Goal: Task Accomplishment & Management: Manage account settings

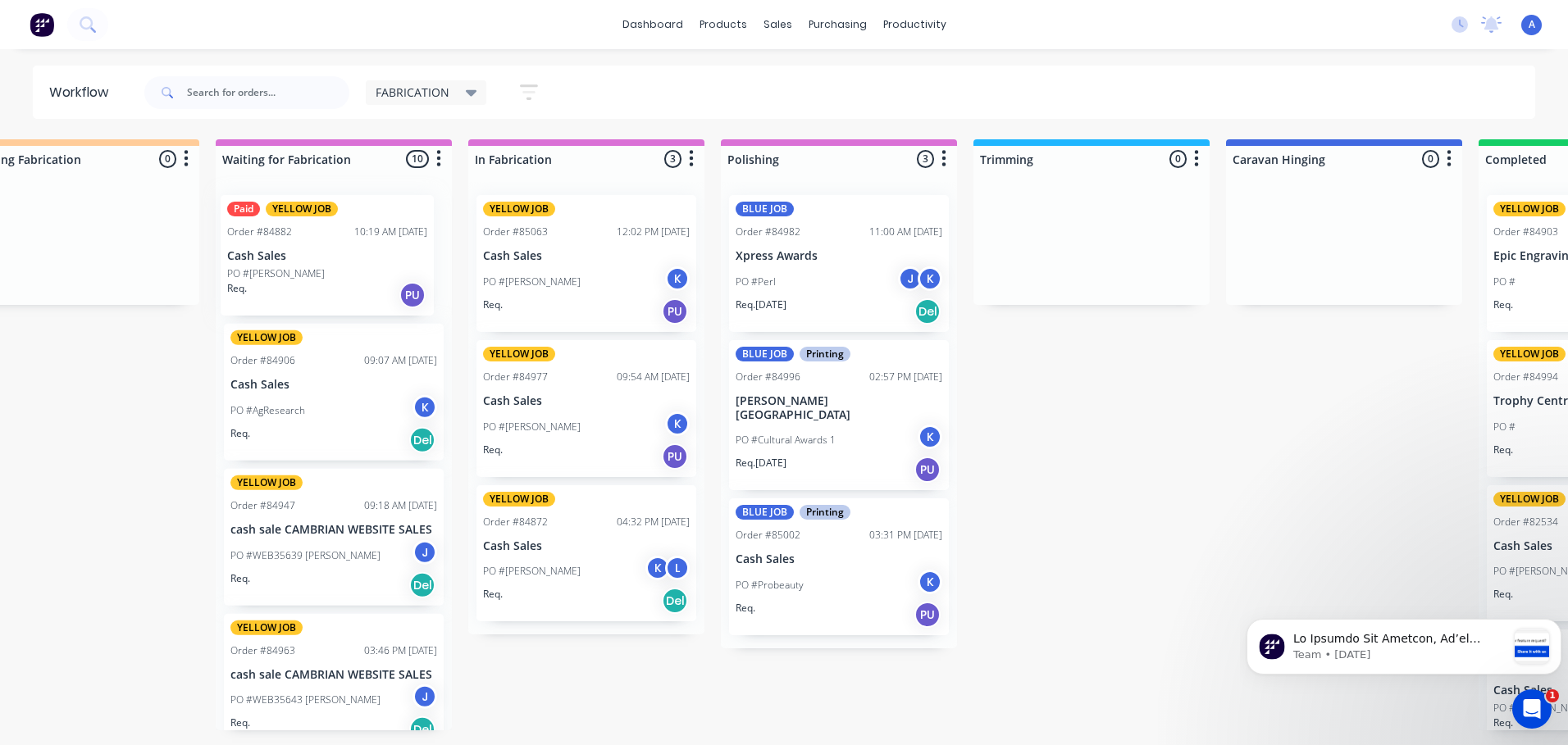
scroll to position [0, 323]
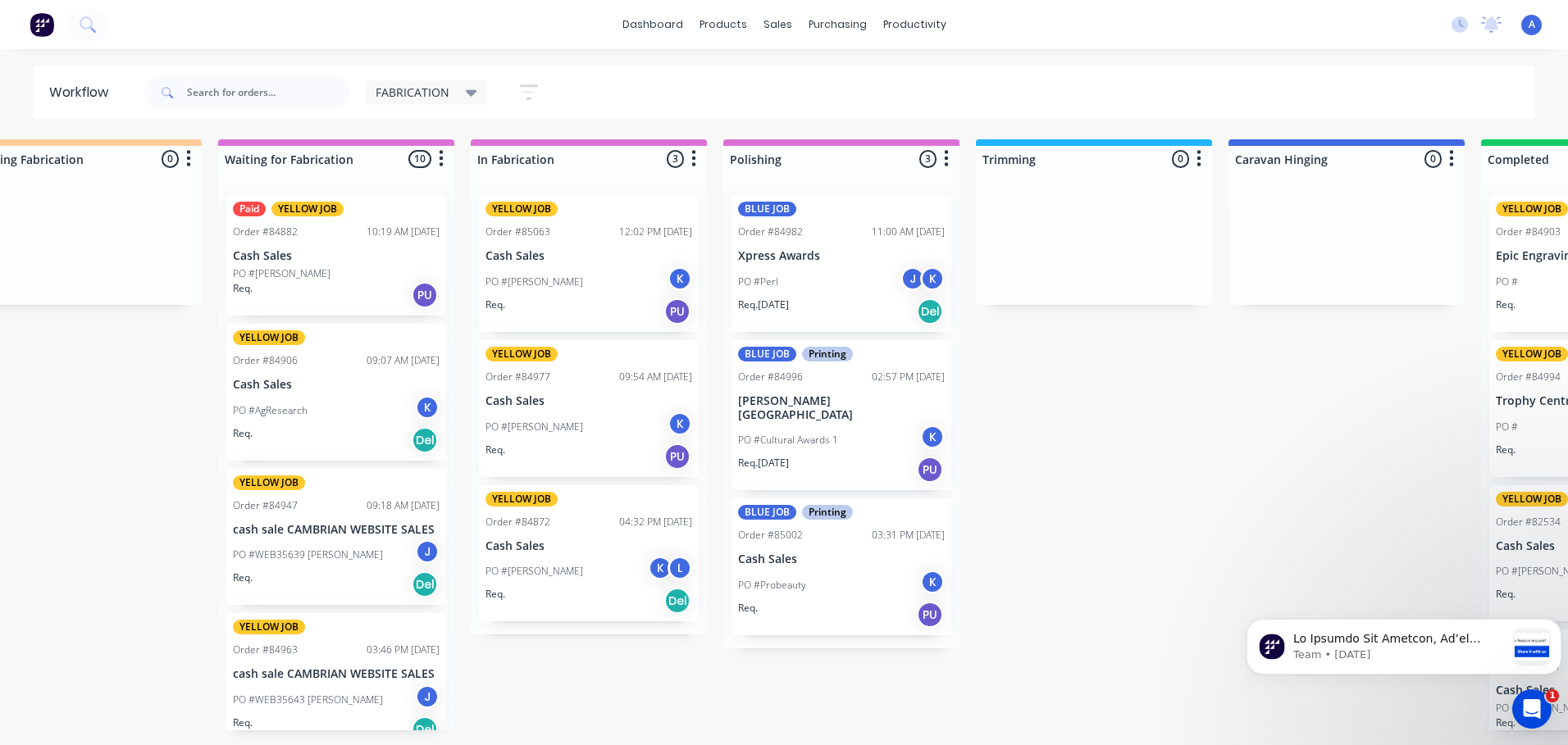
click at [338, 268] on div "PO #[PERSON_NAME]" at bounding box center [336, 273] width 206 height 15
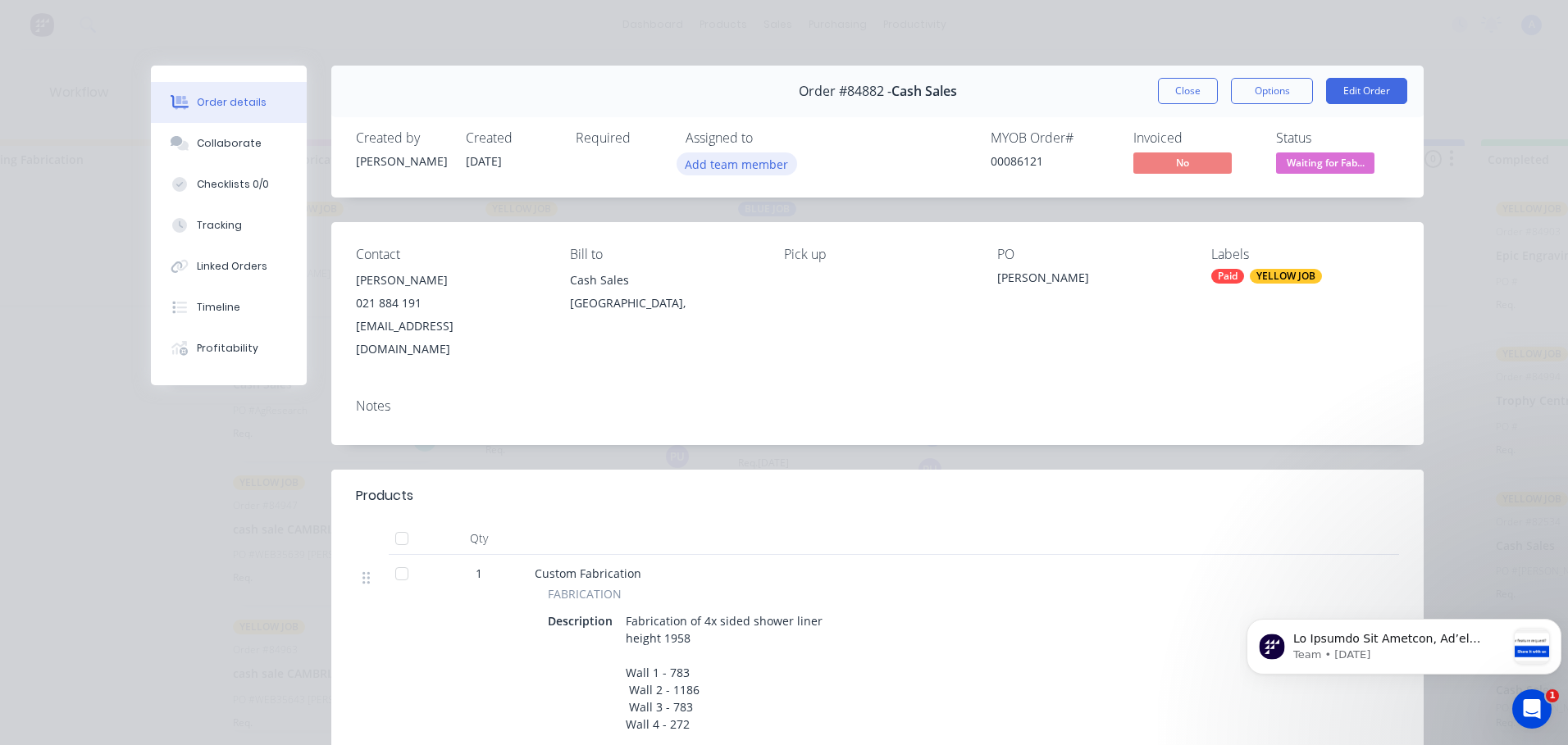
click at [721, 157] on button "Add team member" at bounding box center [736, 163] width 120 height 22
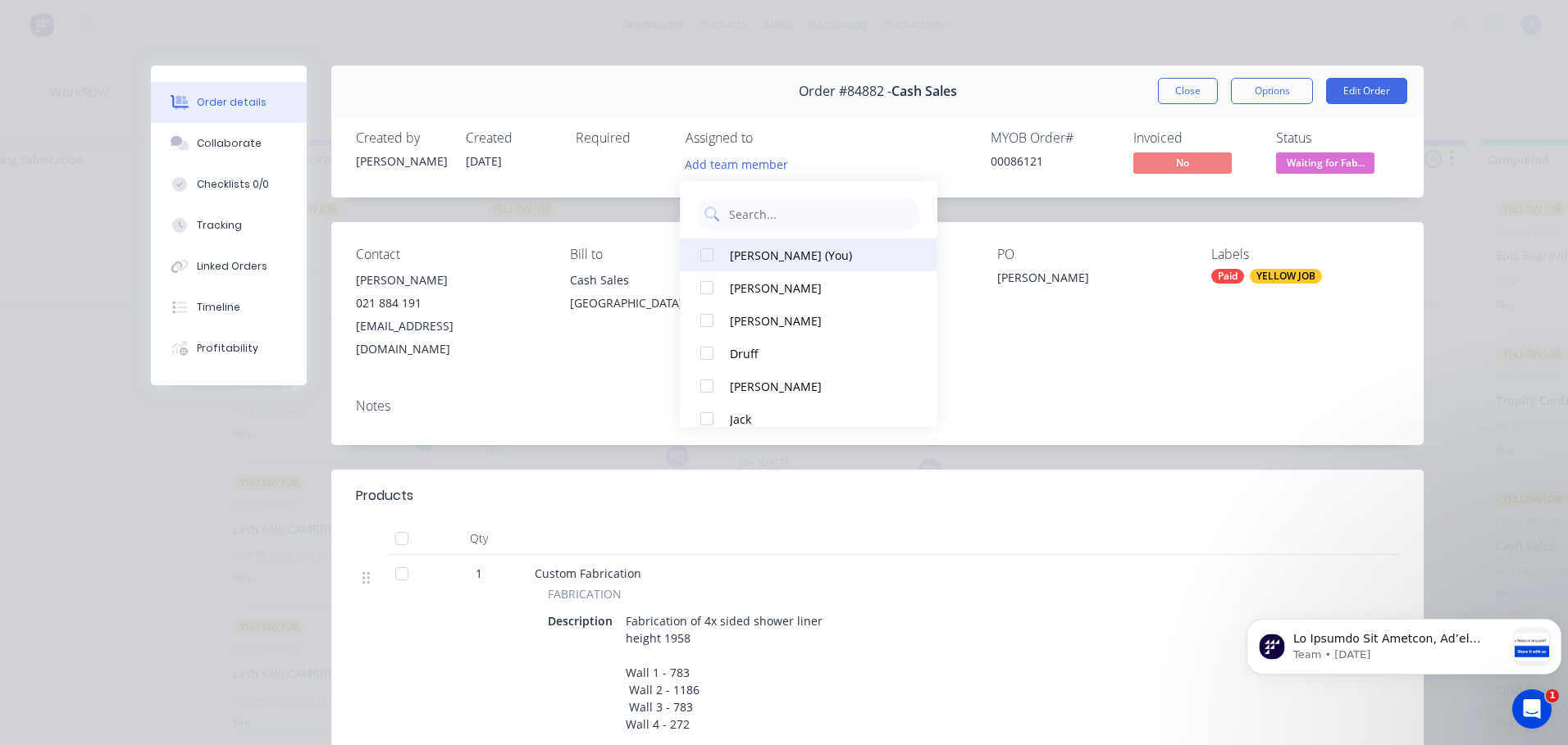
click at [785, 254] on div "[PERSON_NAME] (You)" at bounding box center [816, 255] width 173 height 17
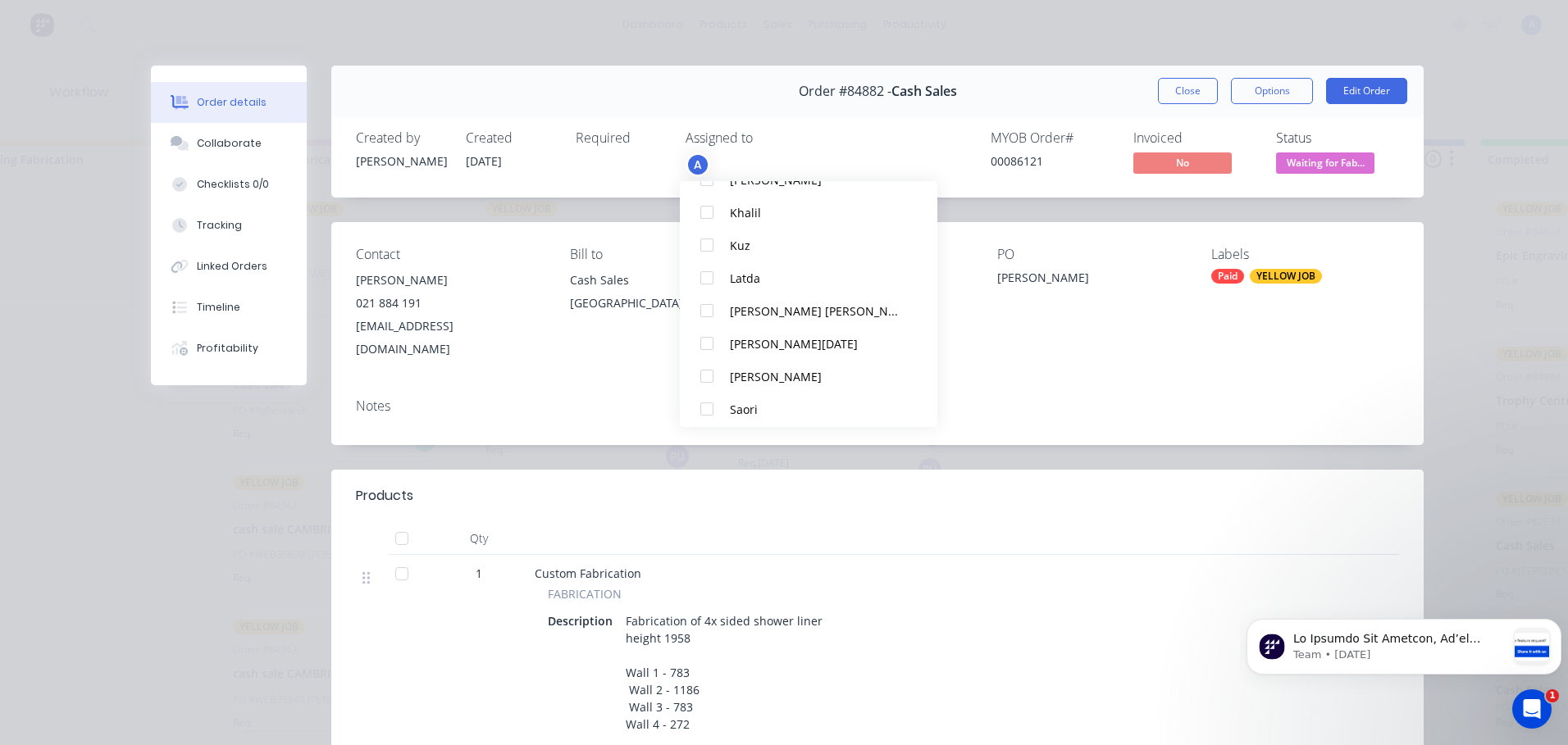
scroll to position [278, 0]
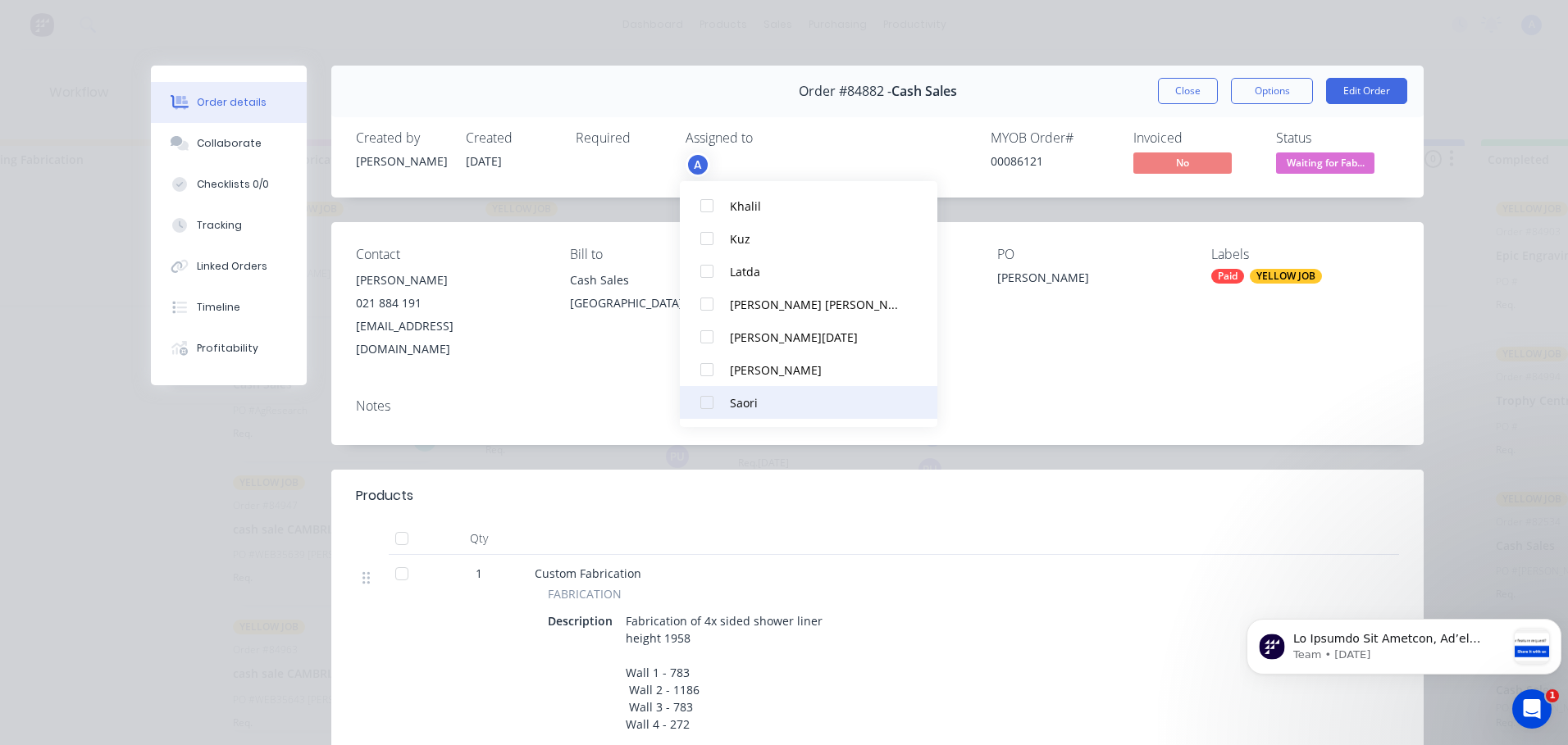
click at [740, 402] on div "Saori" at bounding box center [816, 403] width 173 height 17
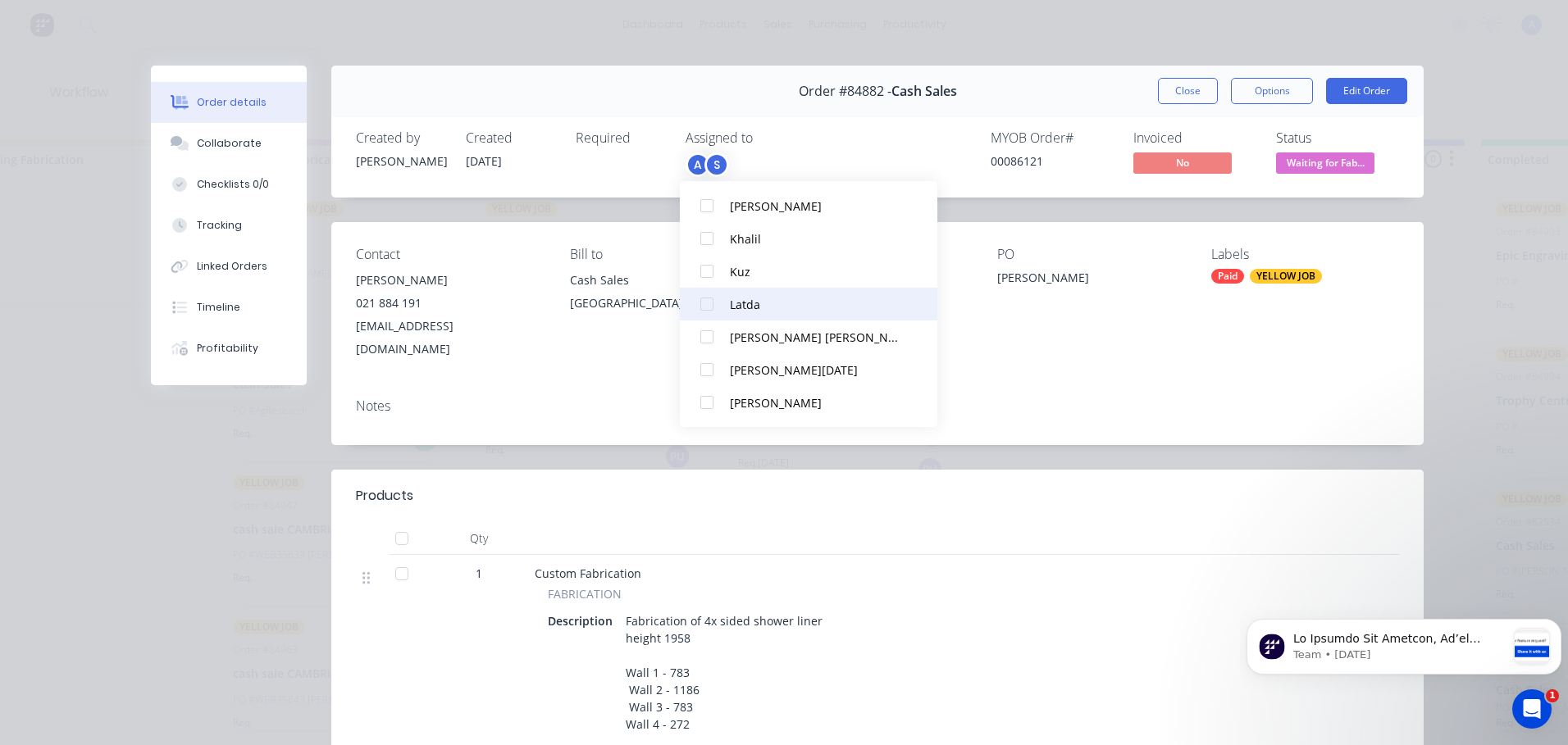
click at [746, 304] on div "Latda" at bounding box center [816, 304] width 173 height 17
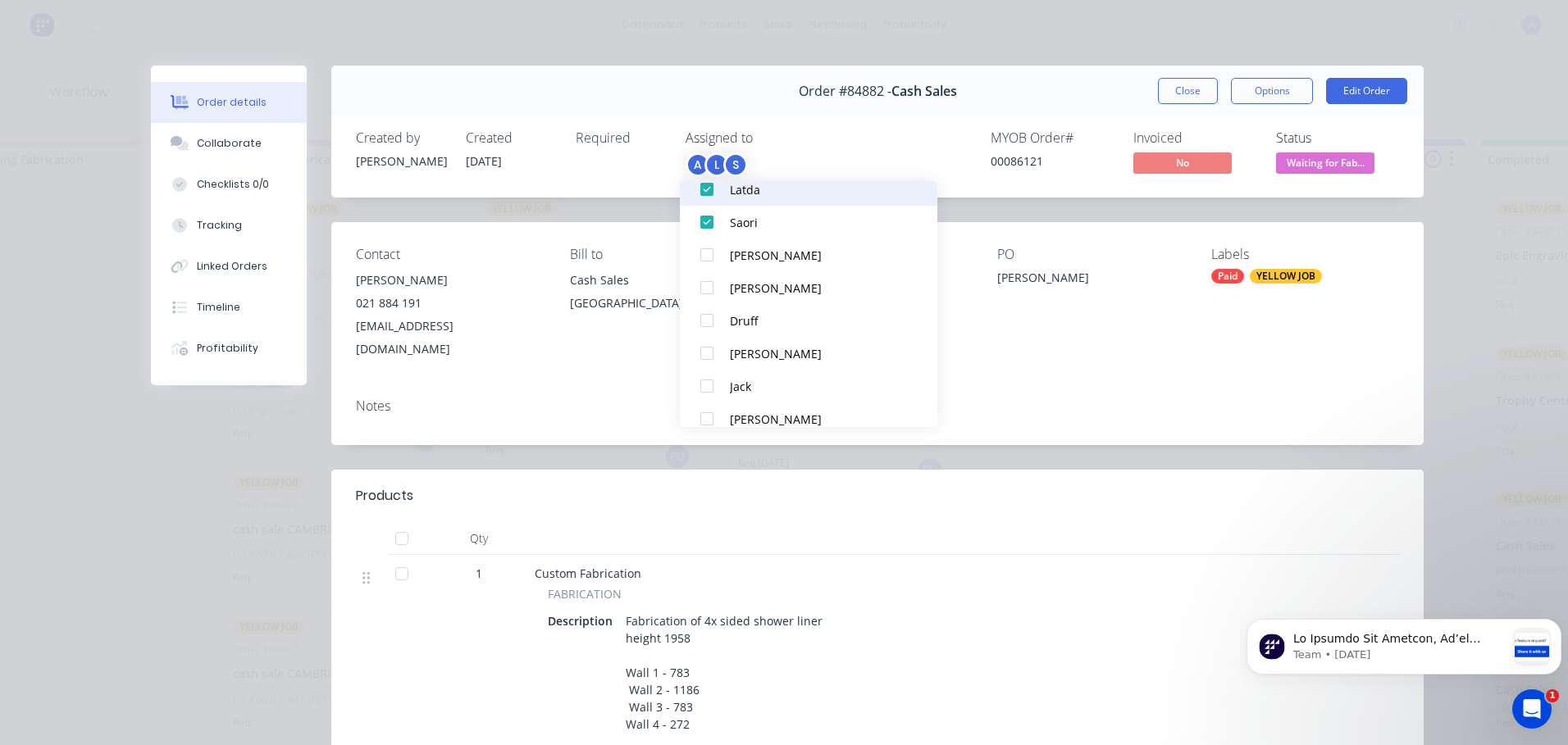
scroll to position [92, 0]
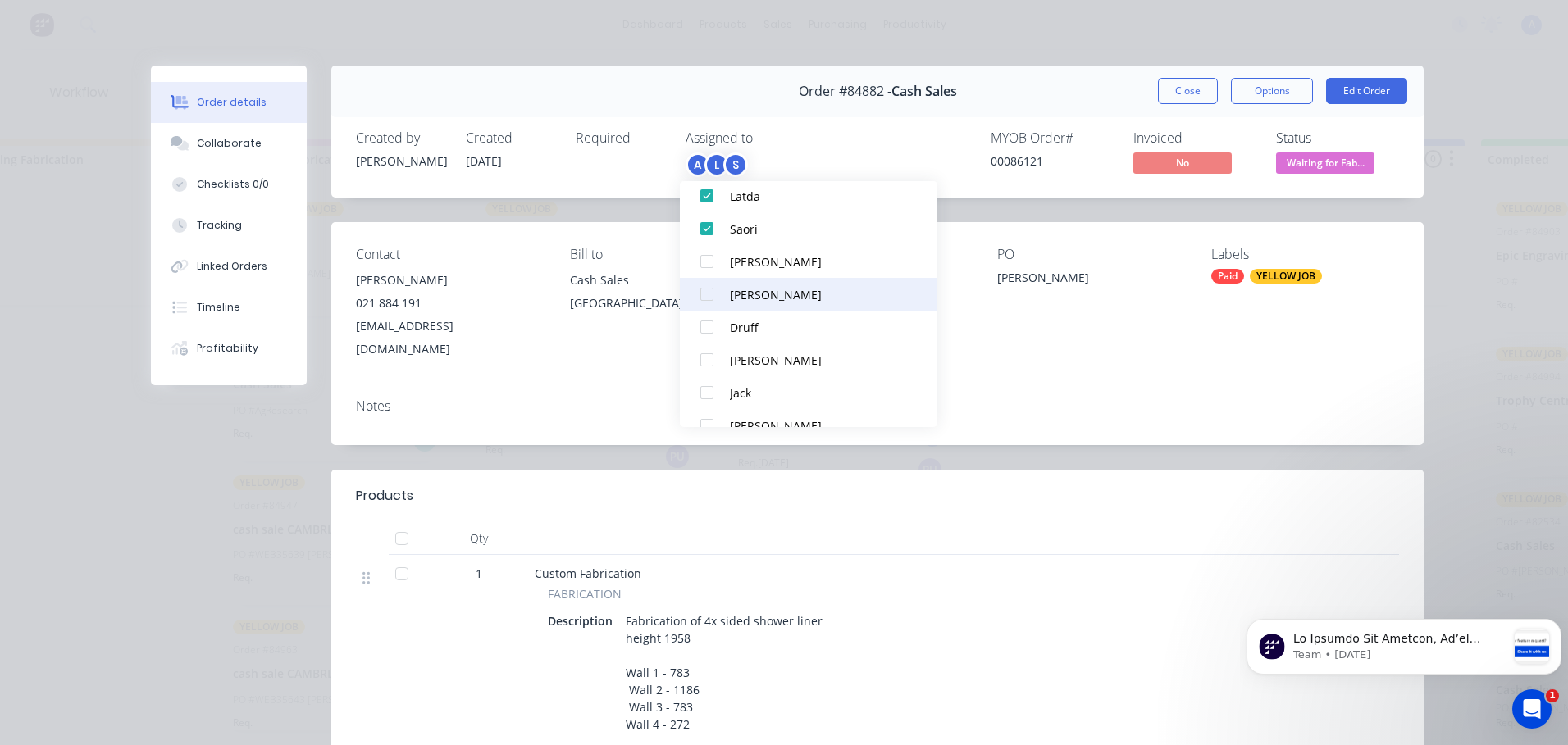
click at [794, 294] on div "[PERSON_NAME]" at bounding box center [816, 294] width 173 height 17
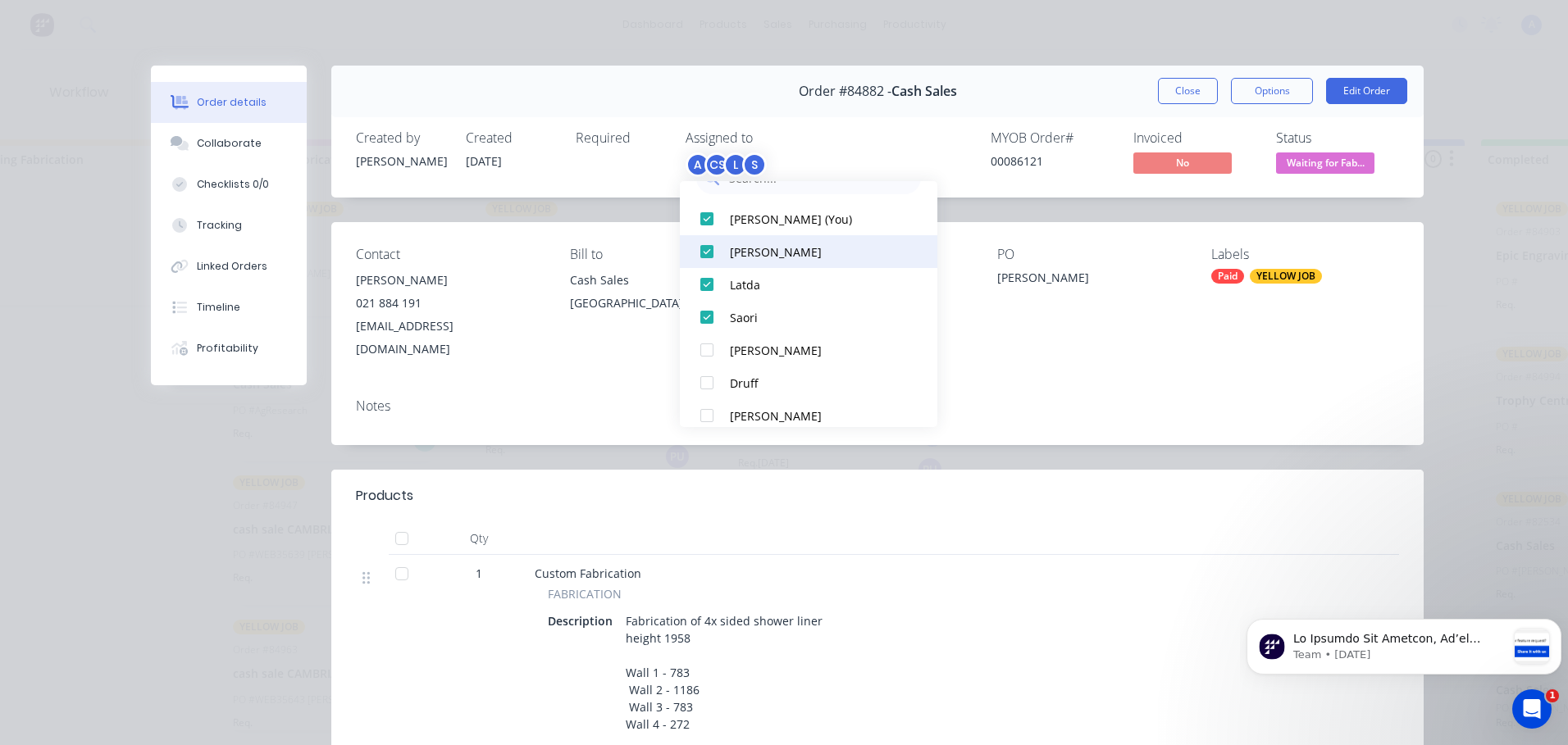
scroll to position [71, 0]
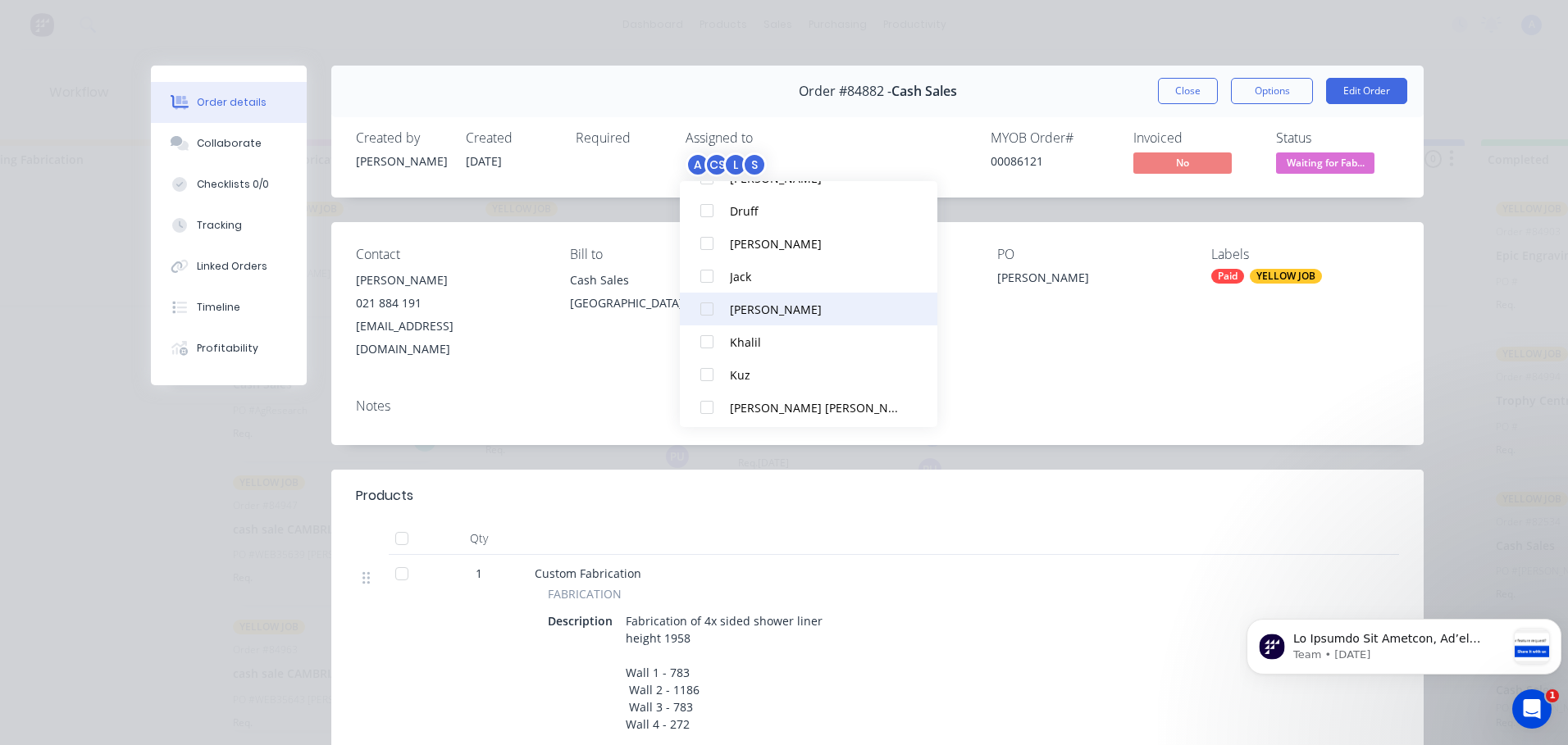
click at [770, 317] on div "[PERSON_NAME]" at bounding box center [816, 309] width 173 height 17
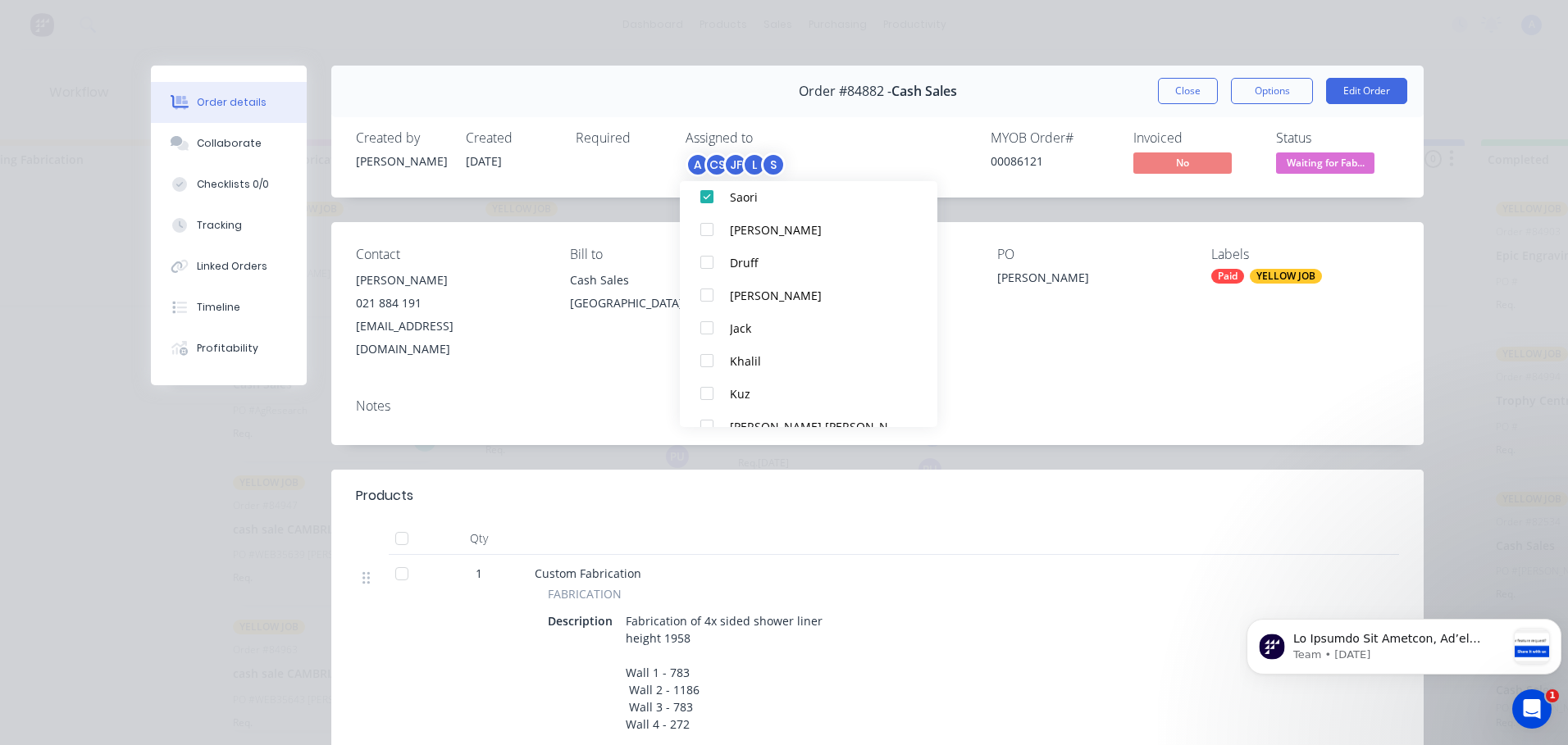
scroll to position [225, 0]
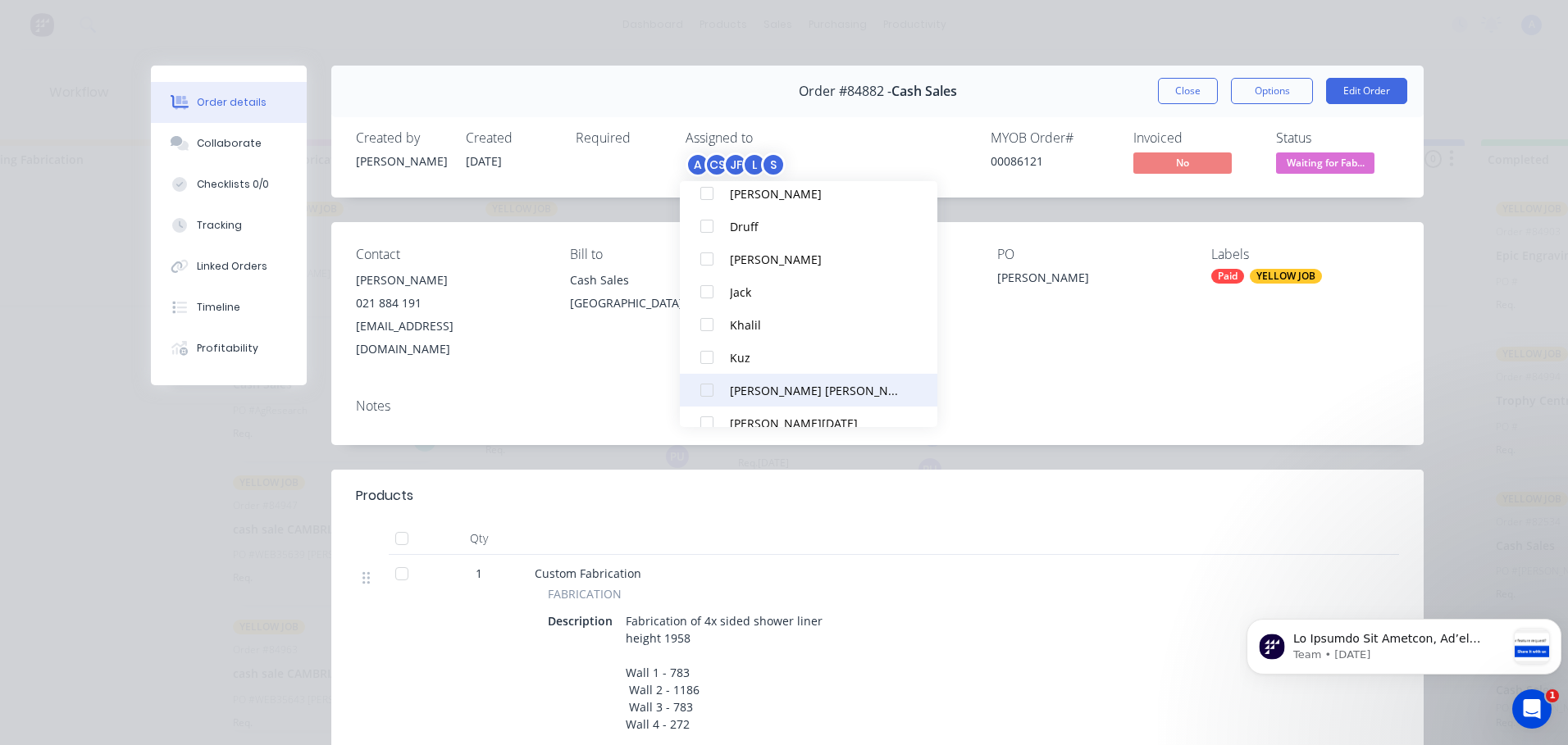
click at [779, 390] on div "[PERSON_NAME] [PERSON_NAME]" at bounding box center [816, 390] width 173 height 17
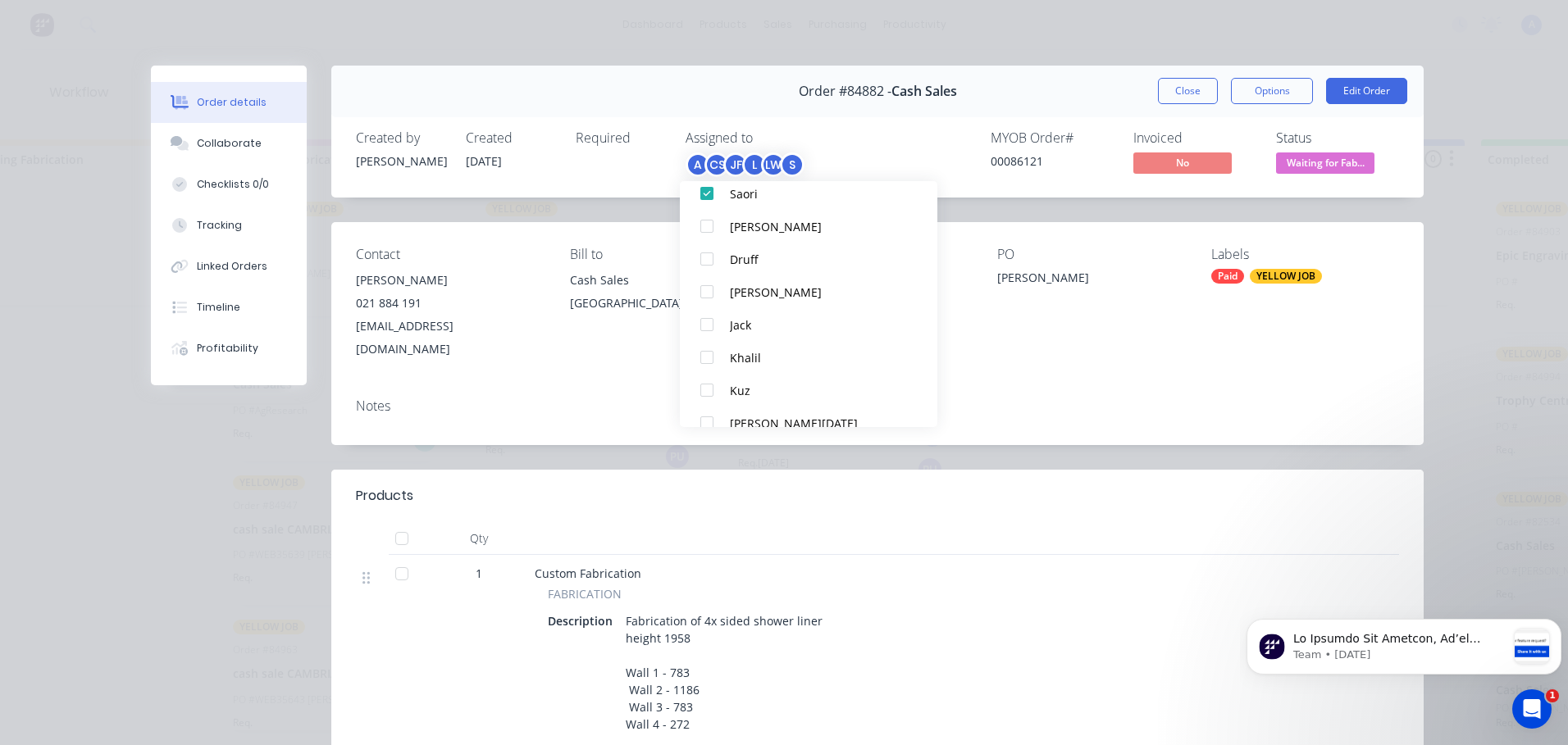
scroll to position [0, 0]
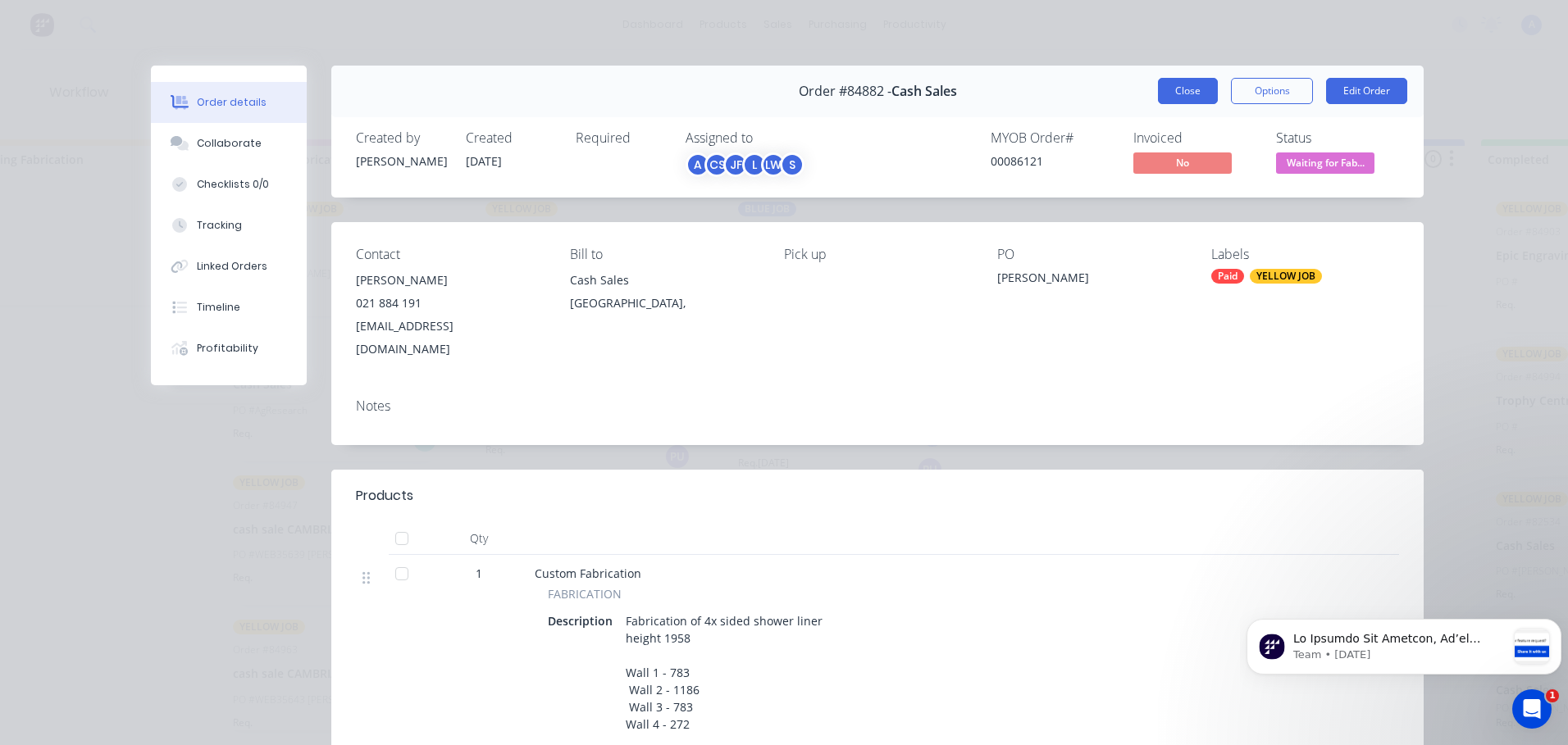
click at [1179, 91] on button "Close" at bounding box center [1187, 91] width 60 height 27
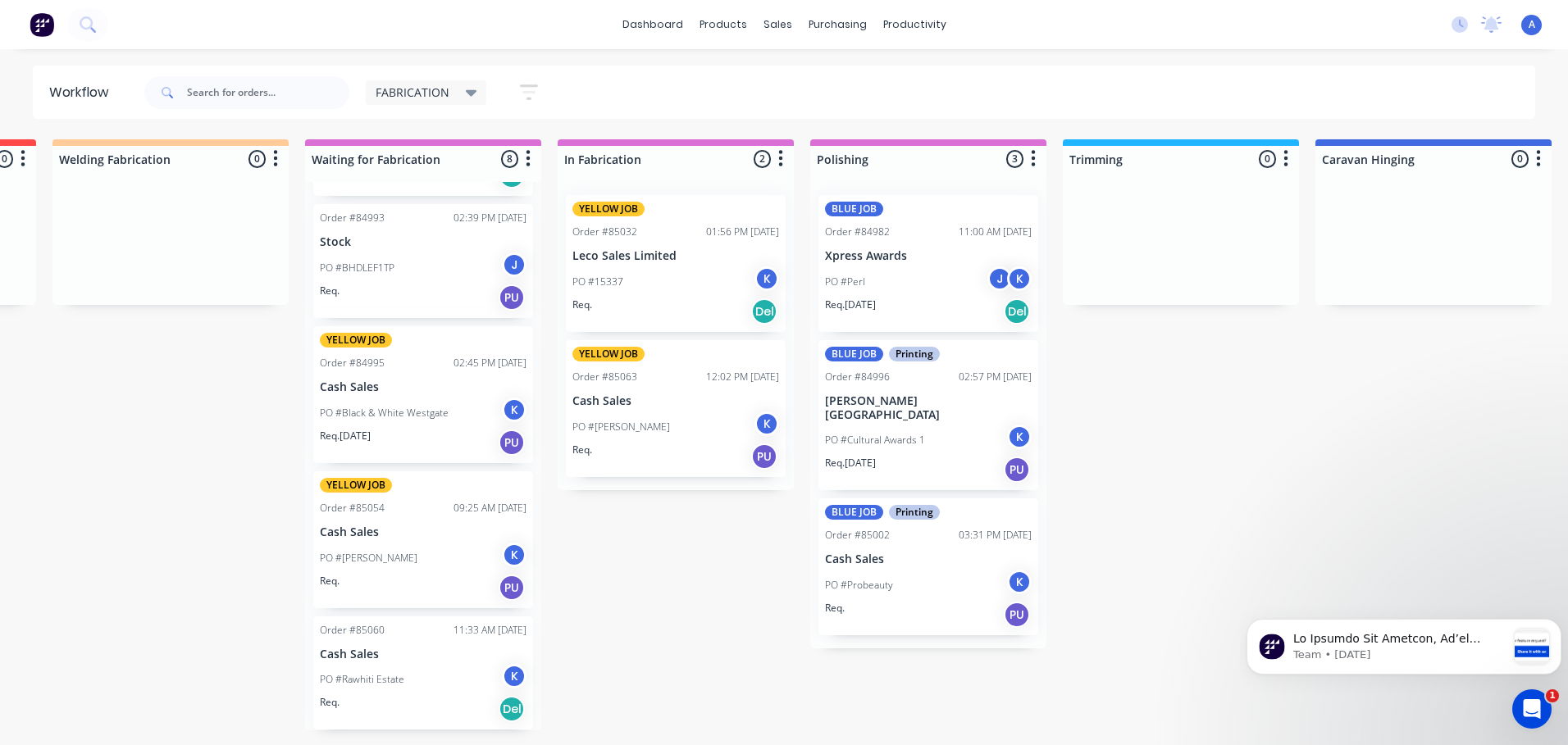
scroll to position [0, 225]
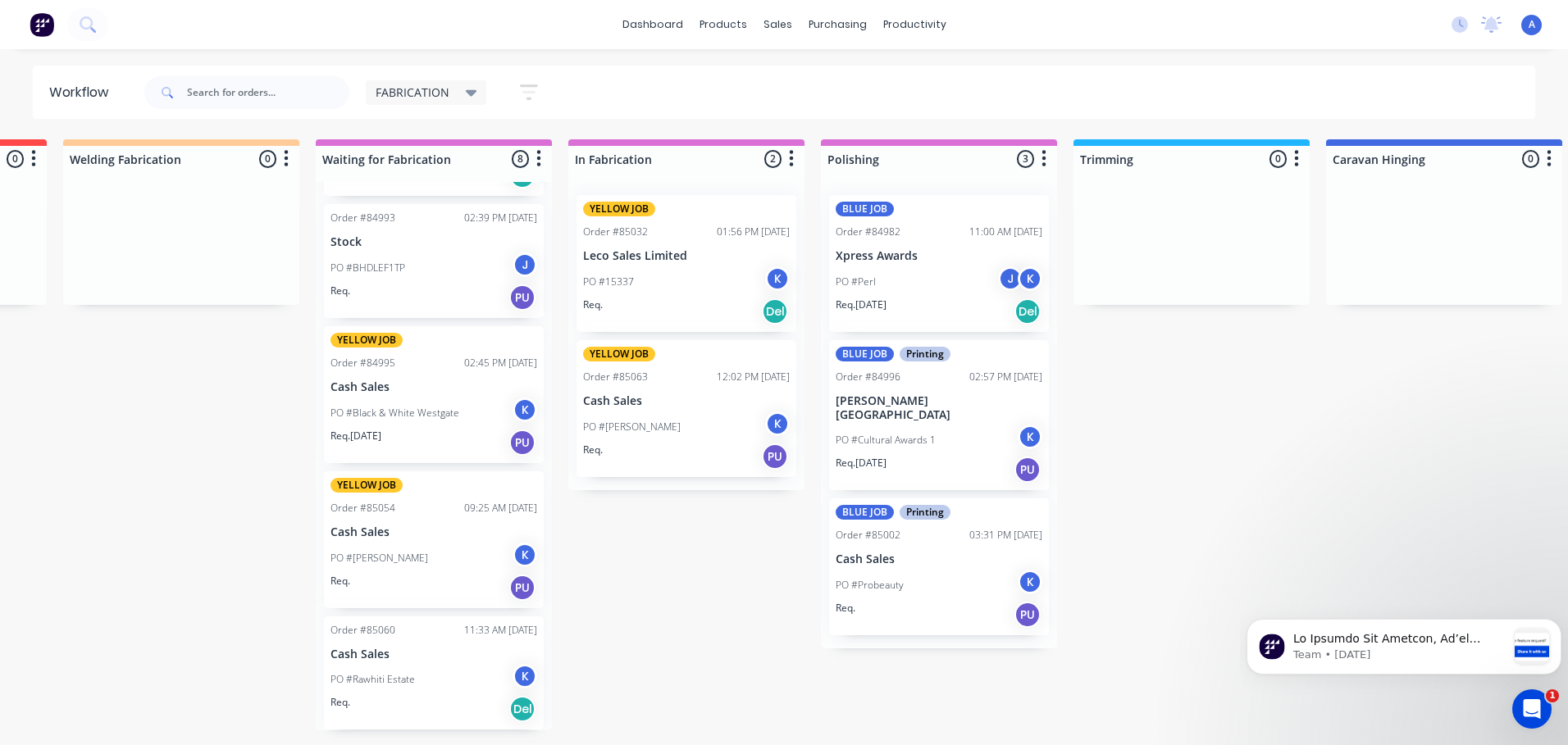
click at [689, 273] on div "PO #15337 K" at bounding box center [686, 282] width 206 height 31
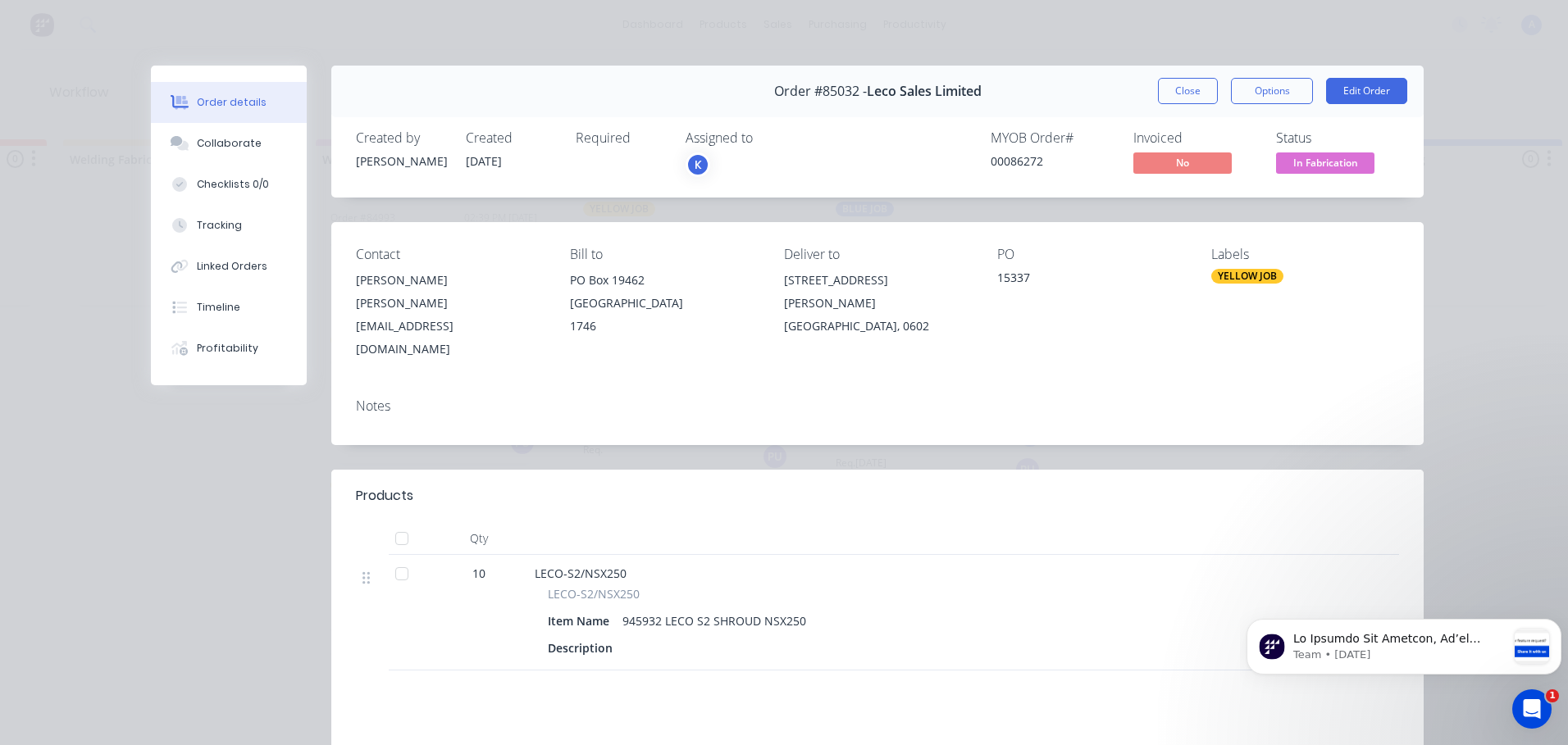
click at [723, 157] on div "K" at bounding box center [768, 165] width 164 height 25
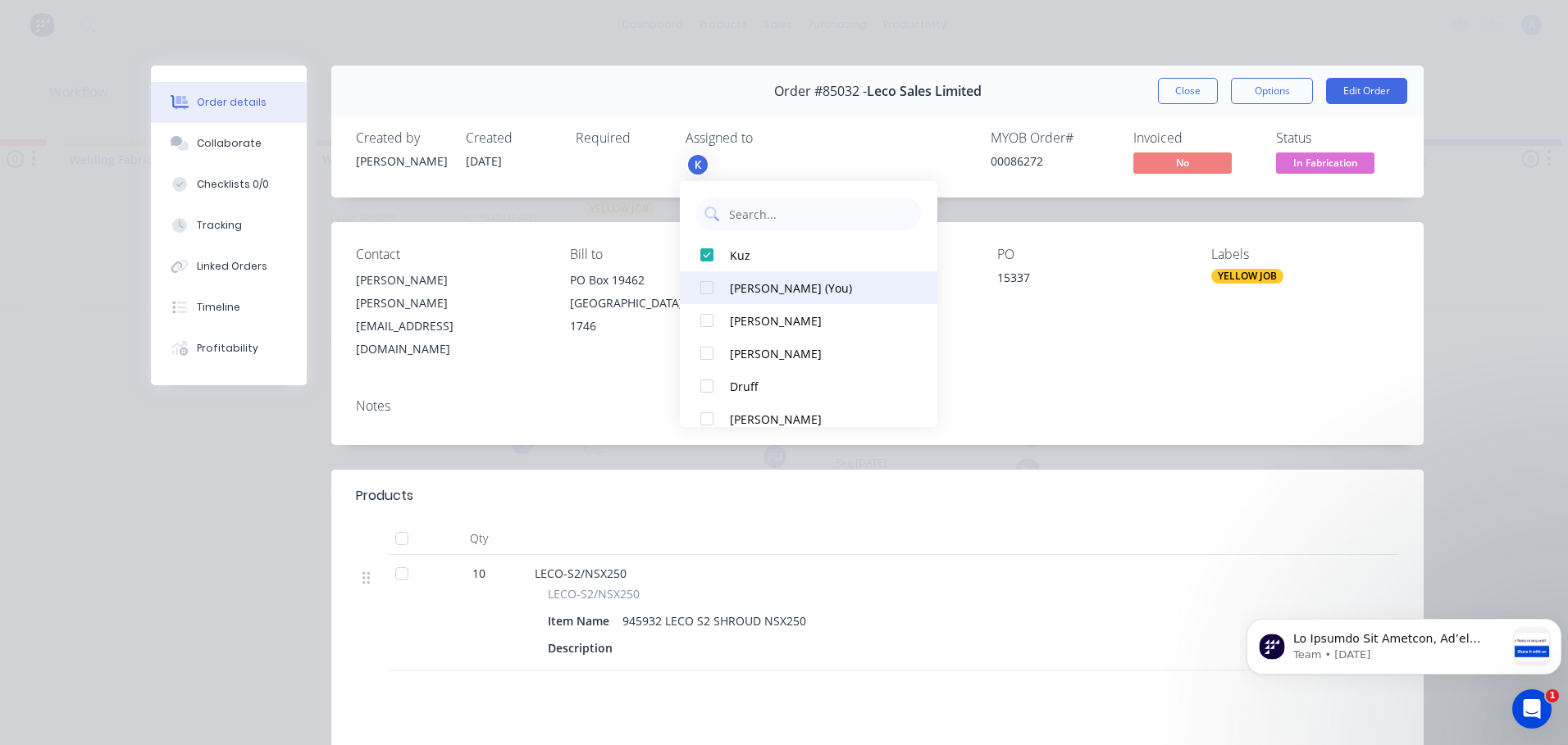
click at [790, 289] on div "[PERSON_NAME] (You)" at bounding box center [816, 288] width 173 height 17
click at [1190, 97] on button "Close" at bounding box center [1187, 91] width 60 height 27
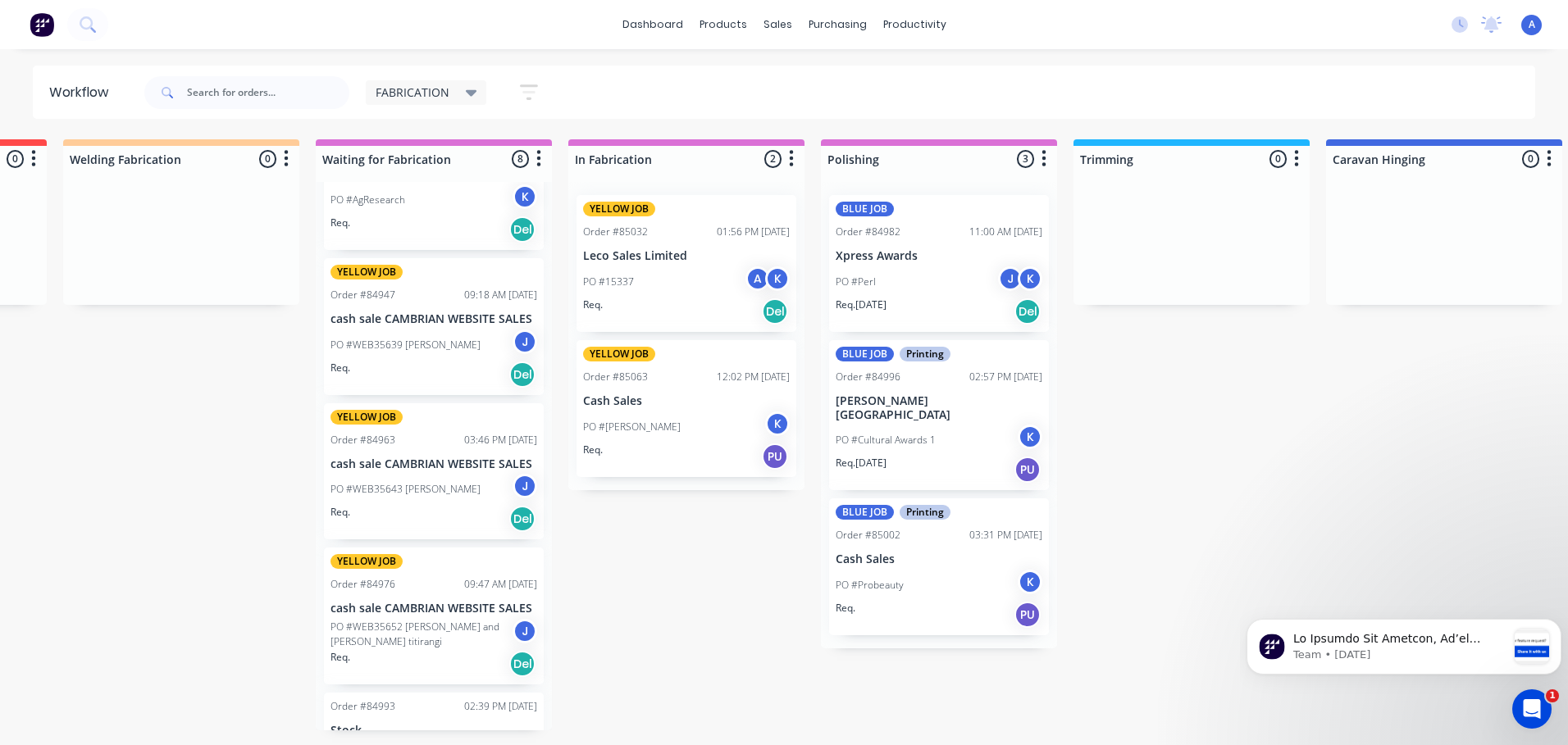
scroll to position [0, 0]
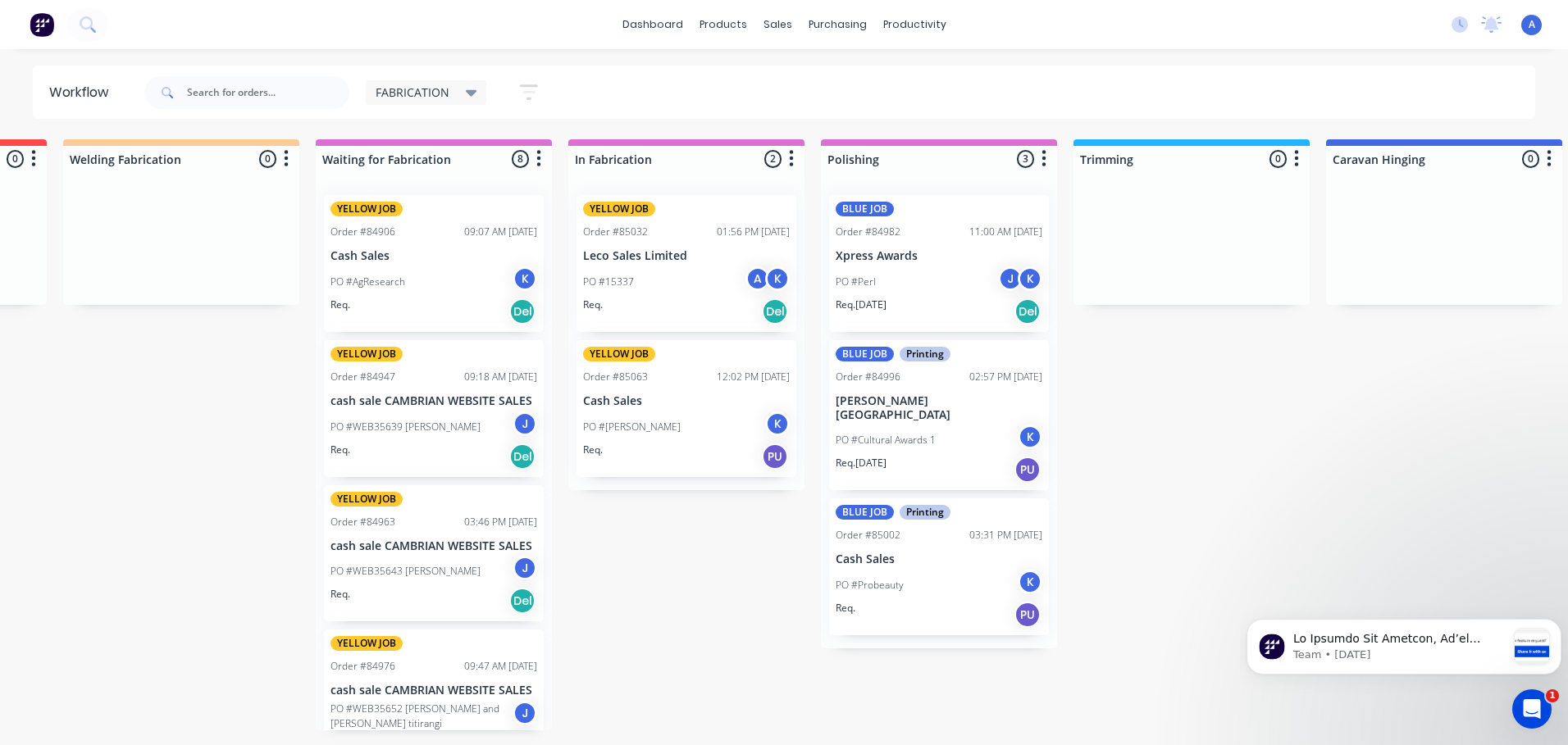
click at [444, 398] on p "cash sale CAMBRIAN WEBSITE SALES" at bounding box center [433, 401] width 206 height 14
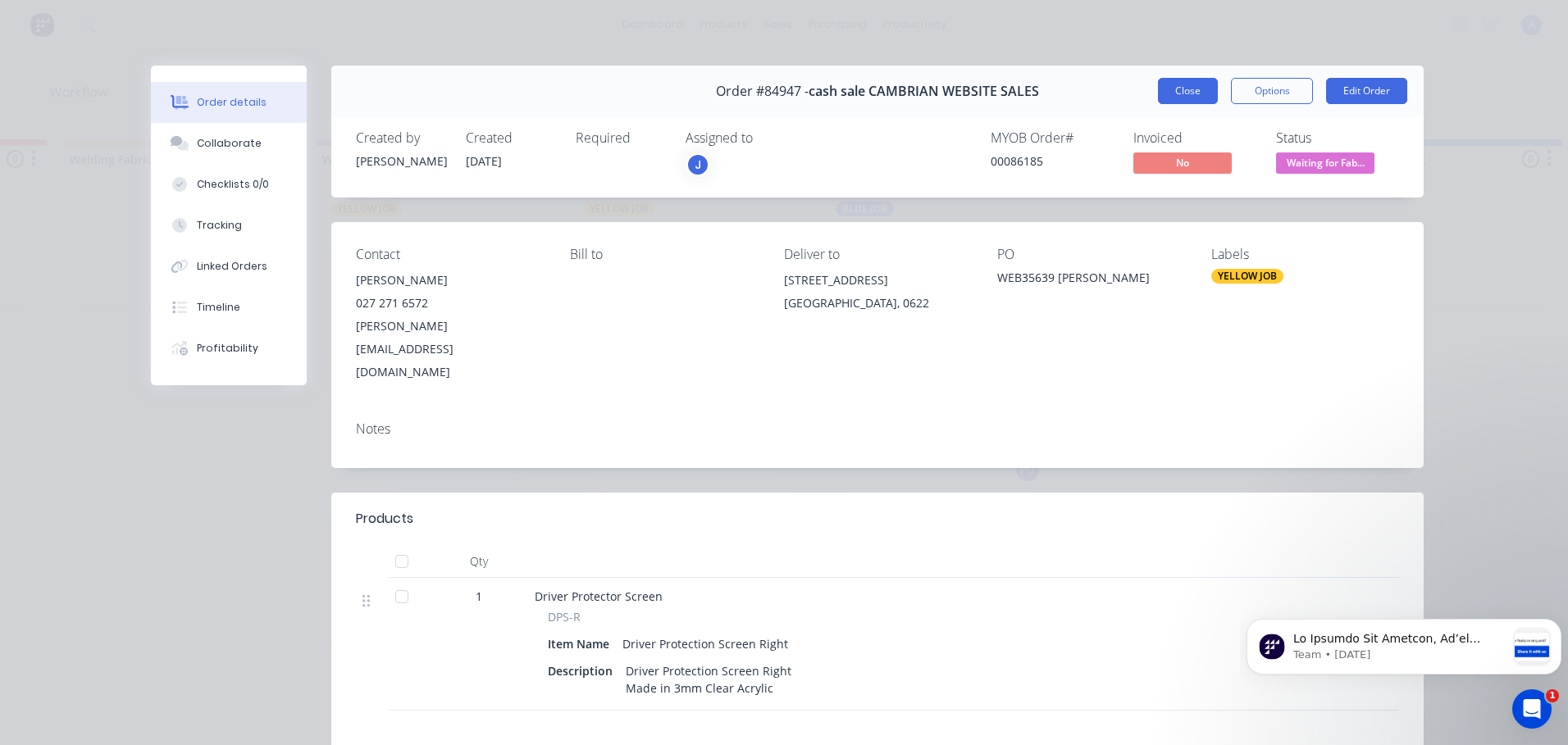
click at [1182, 103] on button "Close" at bounding box center [1187, 91] width 60 height 27
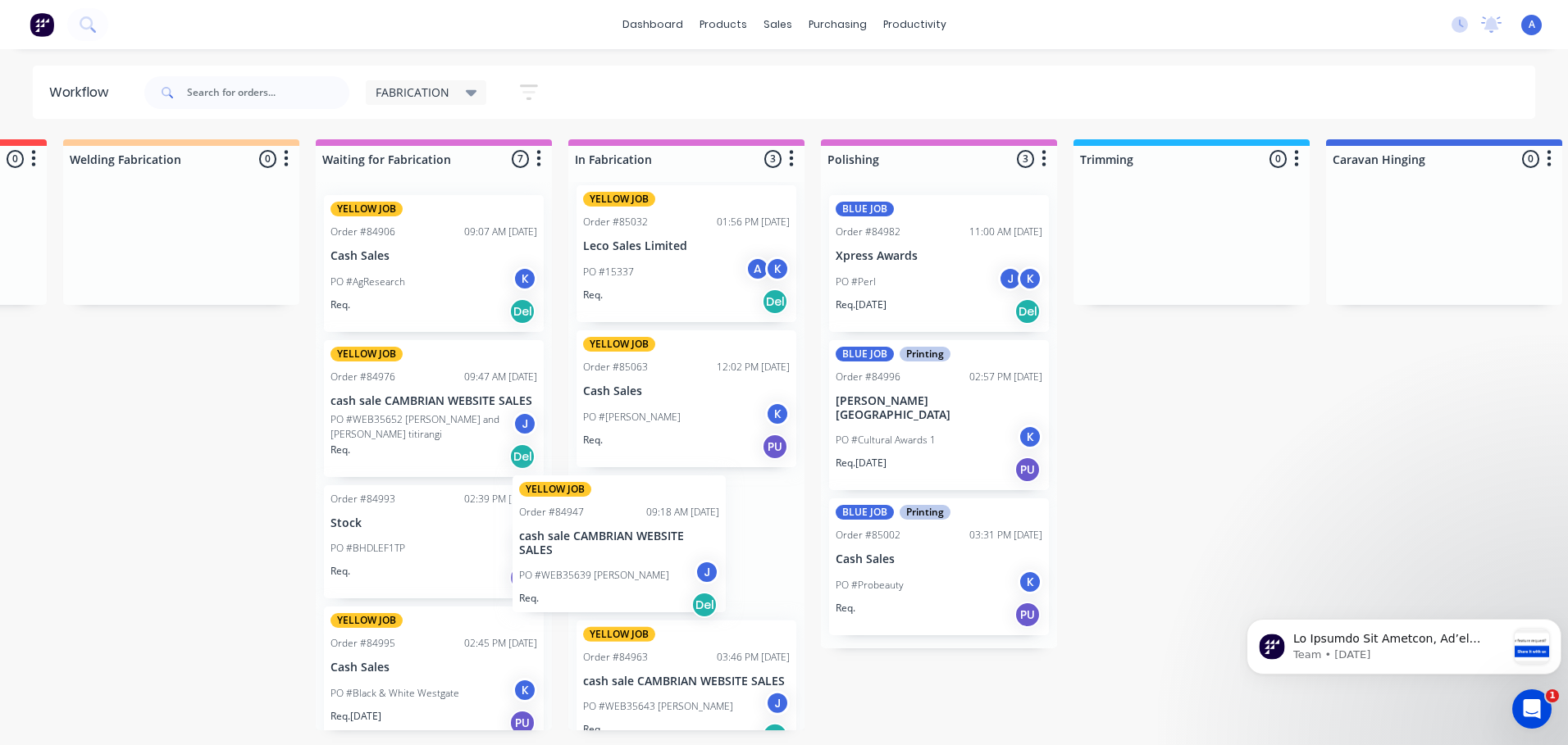
scroll to position [11, 0]
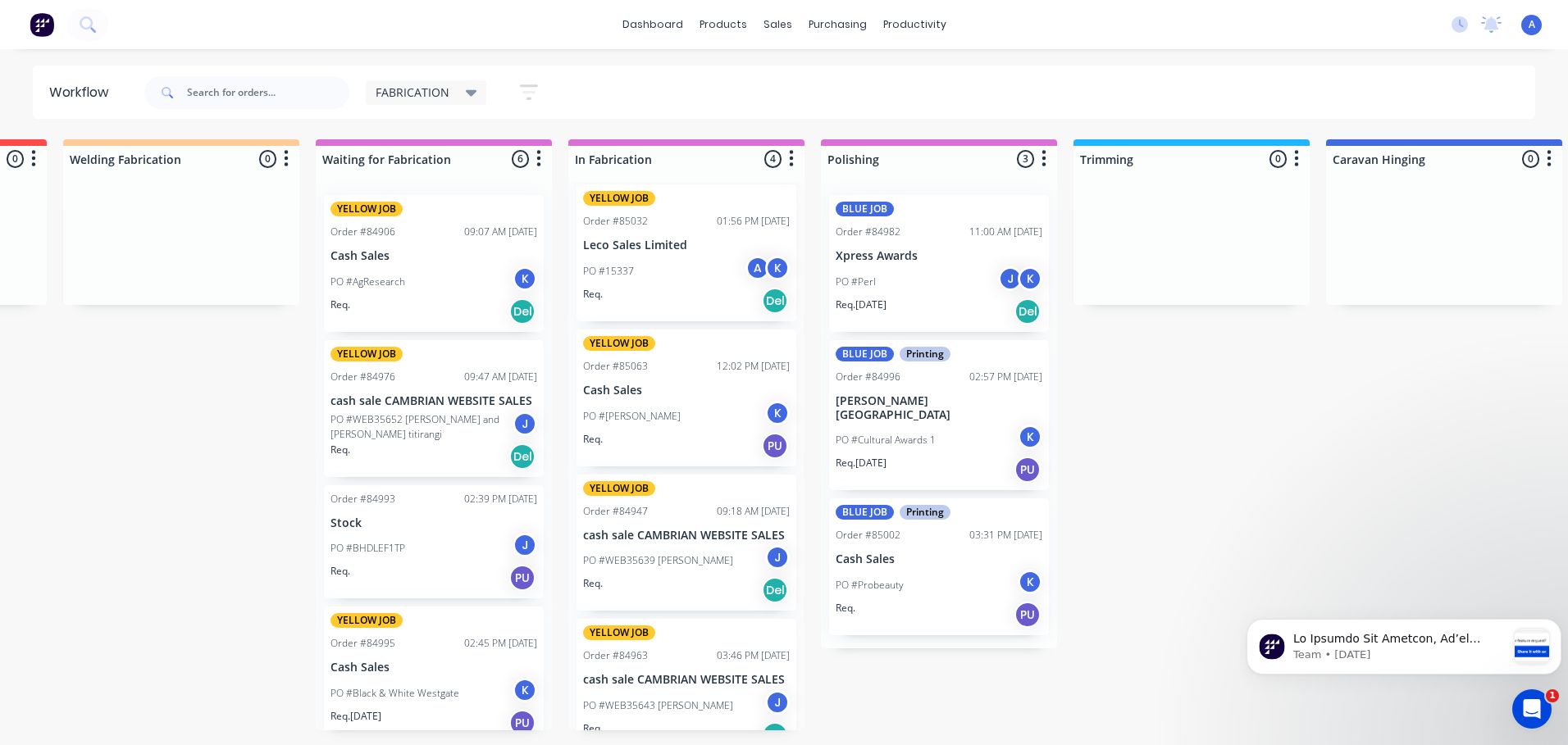
click at [716, 512] on div "09:18 AM [DATE]" at bounding box center [753, 511] width 73 height 15
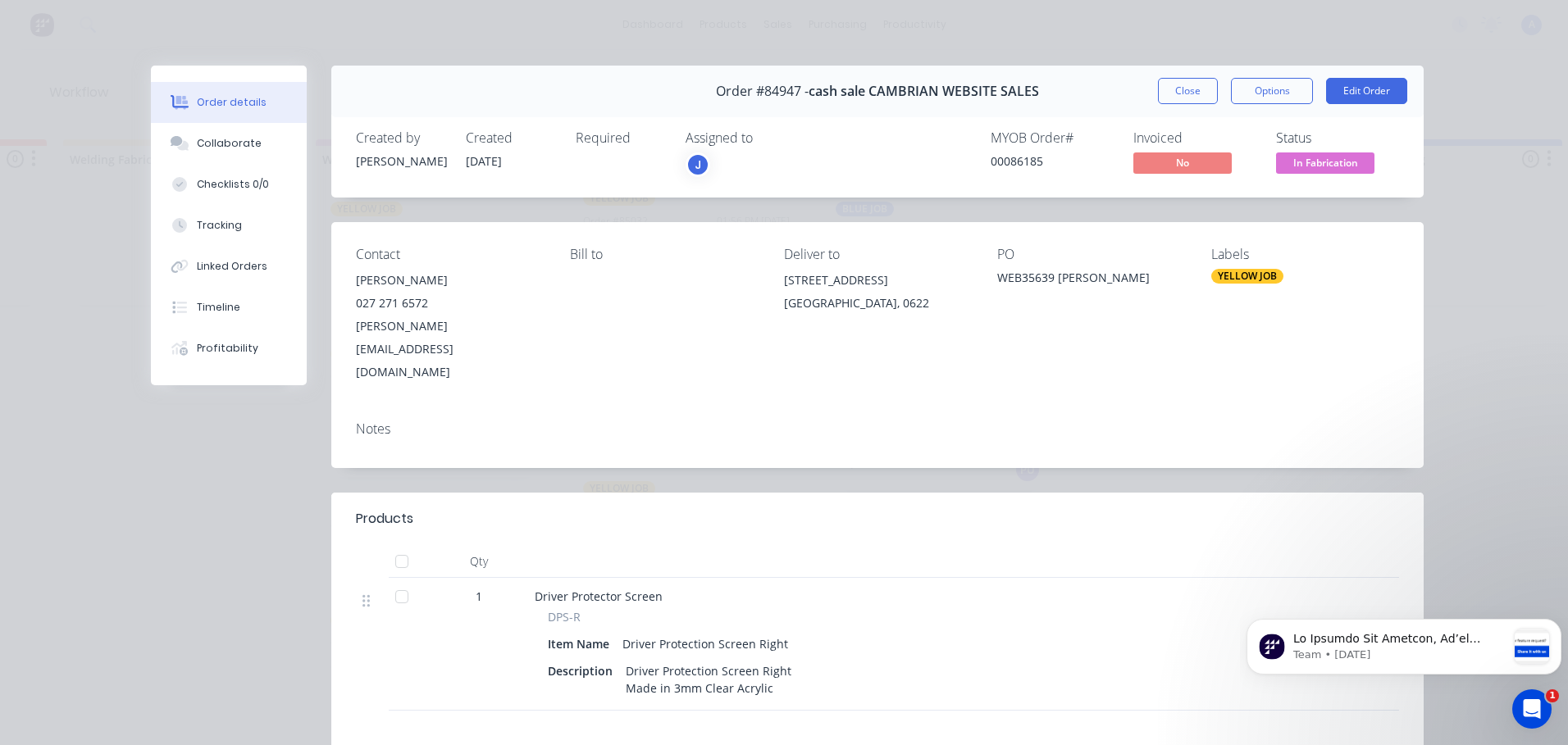
click at [738, 158] on div "J" at bounding box center [768, 165] width 164 height 25
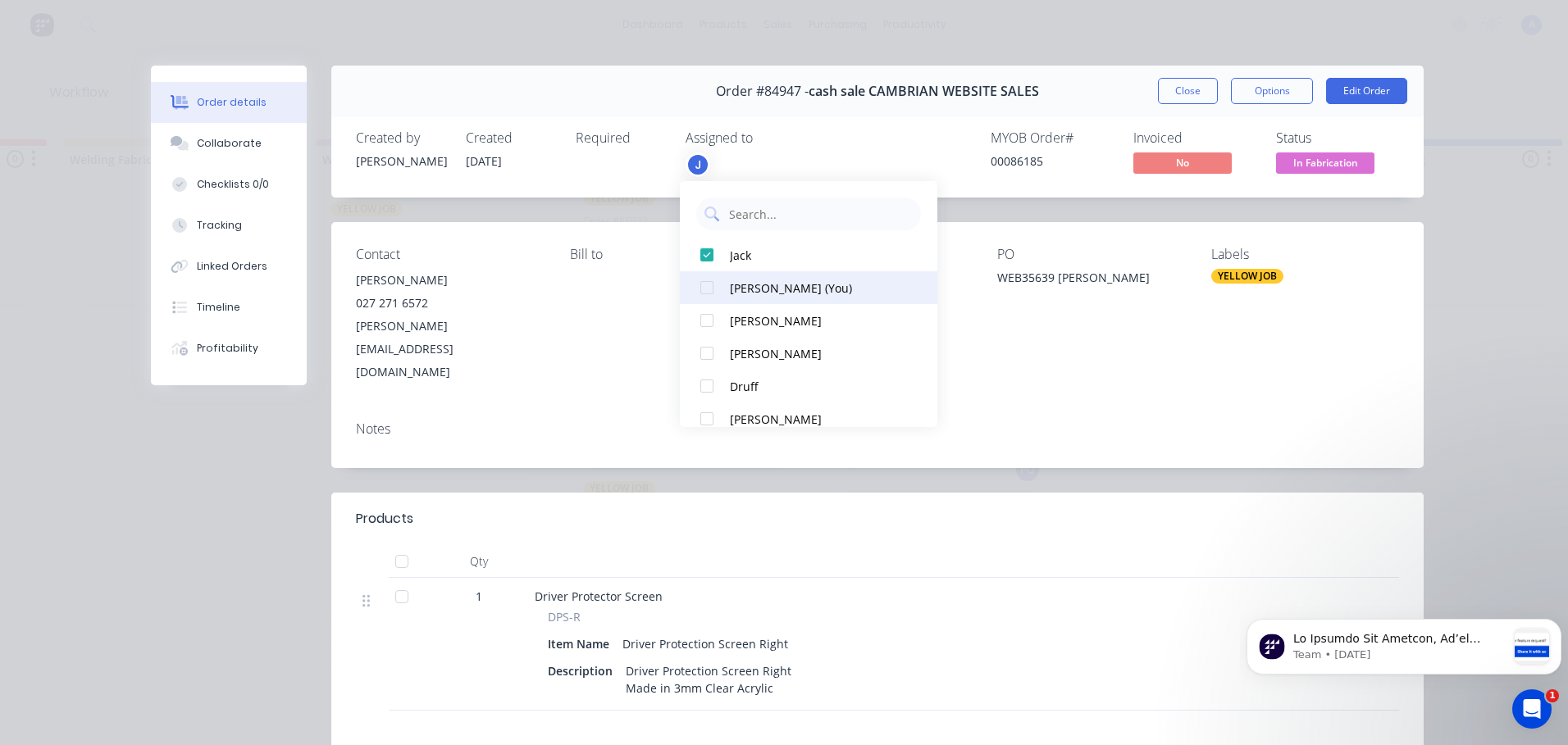
click at [794, 298] on button "[PERSON_NAME] (You)" at bounding box center [808, 288] width 257 height 33
click at [1182, 92] on button "Close" at bounding box center [1187, 91] width 60 height 27
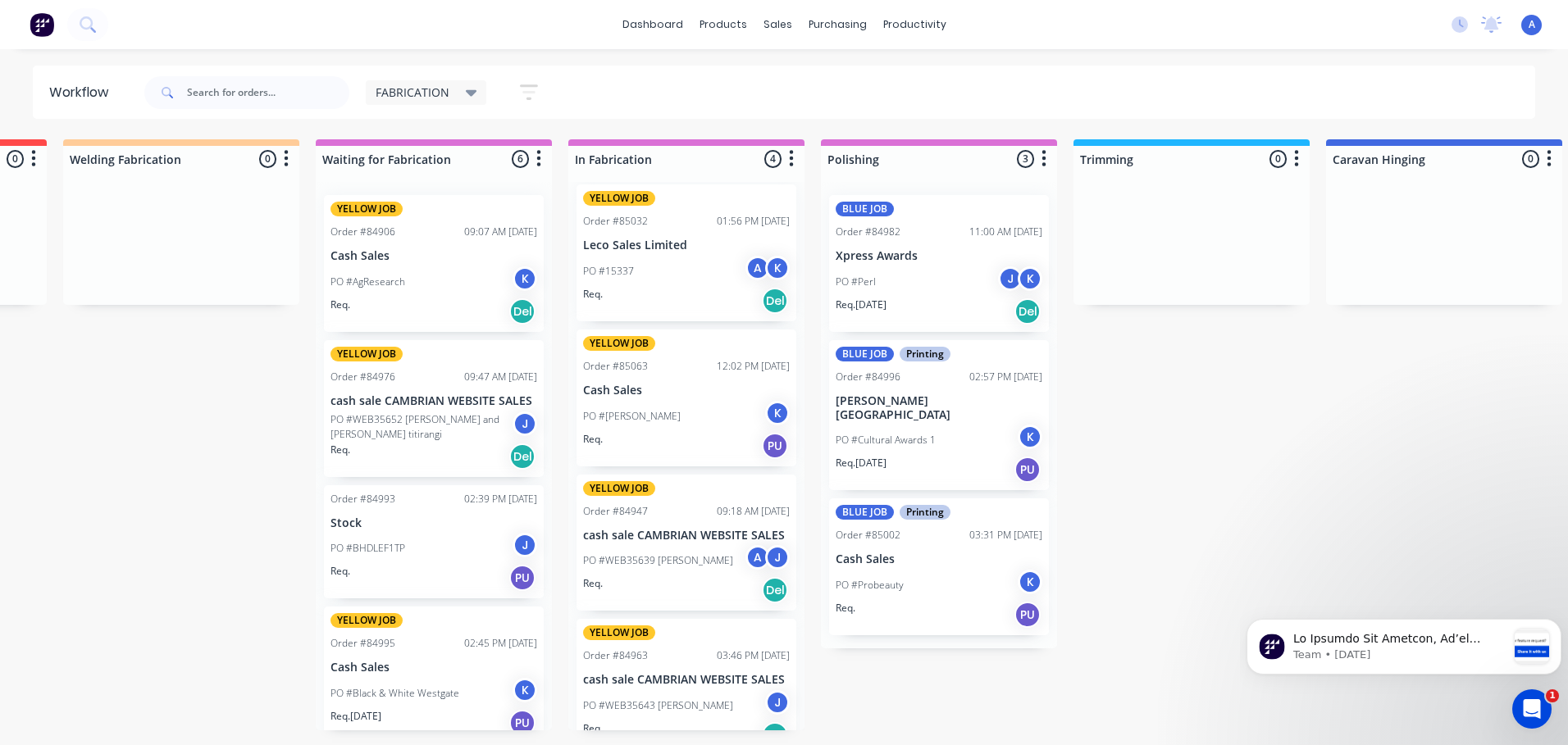
click at [711, 704] on p "PO #WEB35643 [PERSON_NAME]" at bounding box center [658, 705] width 150 height 15
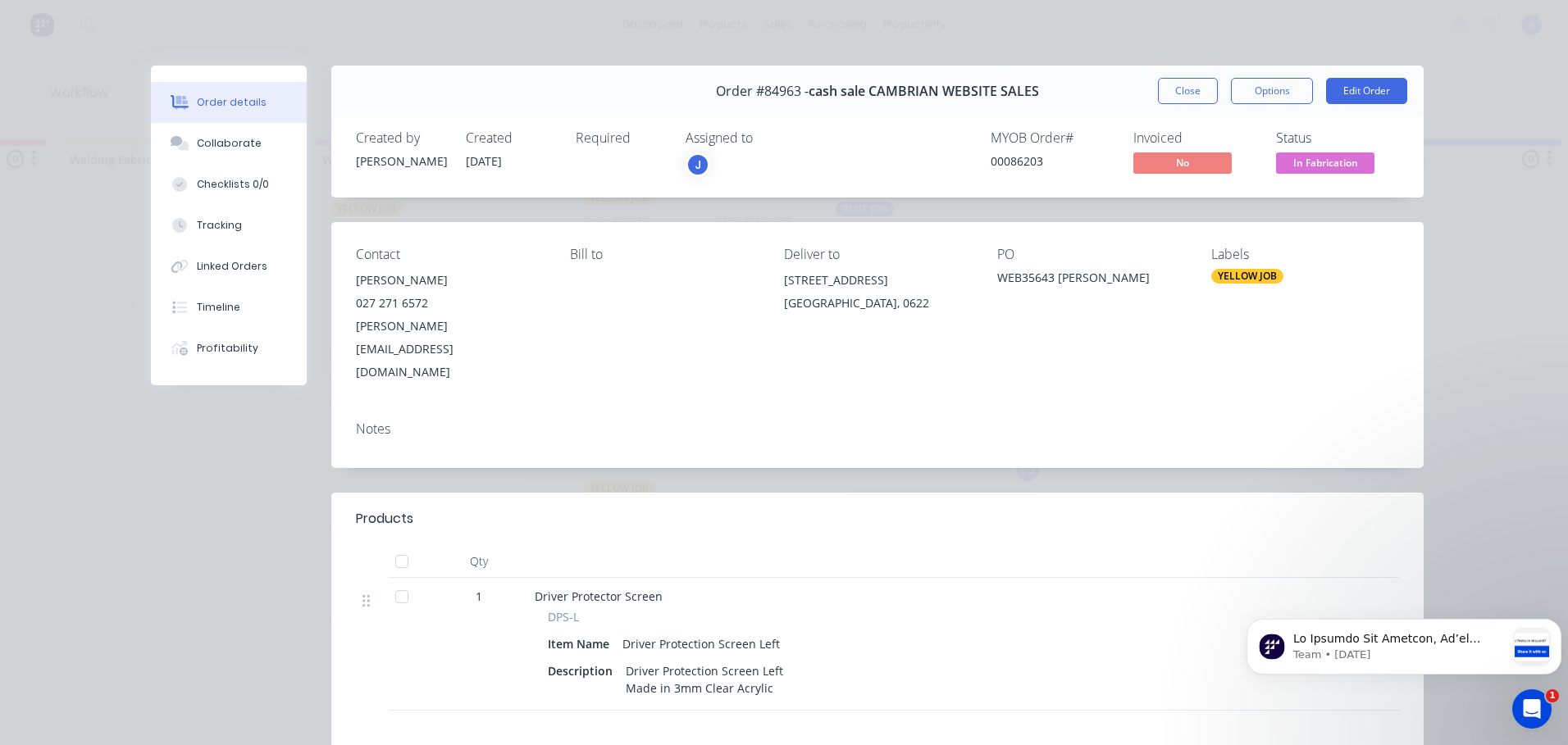
click at [727, 164] on div "J" at bounding box center [768, 165] width 164 height 25
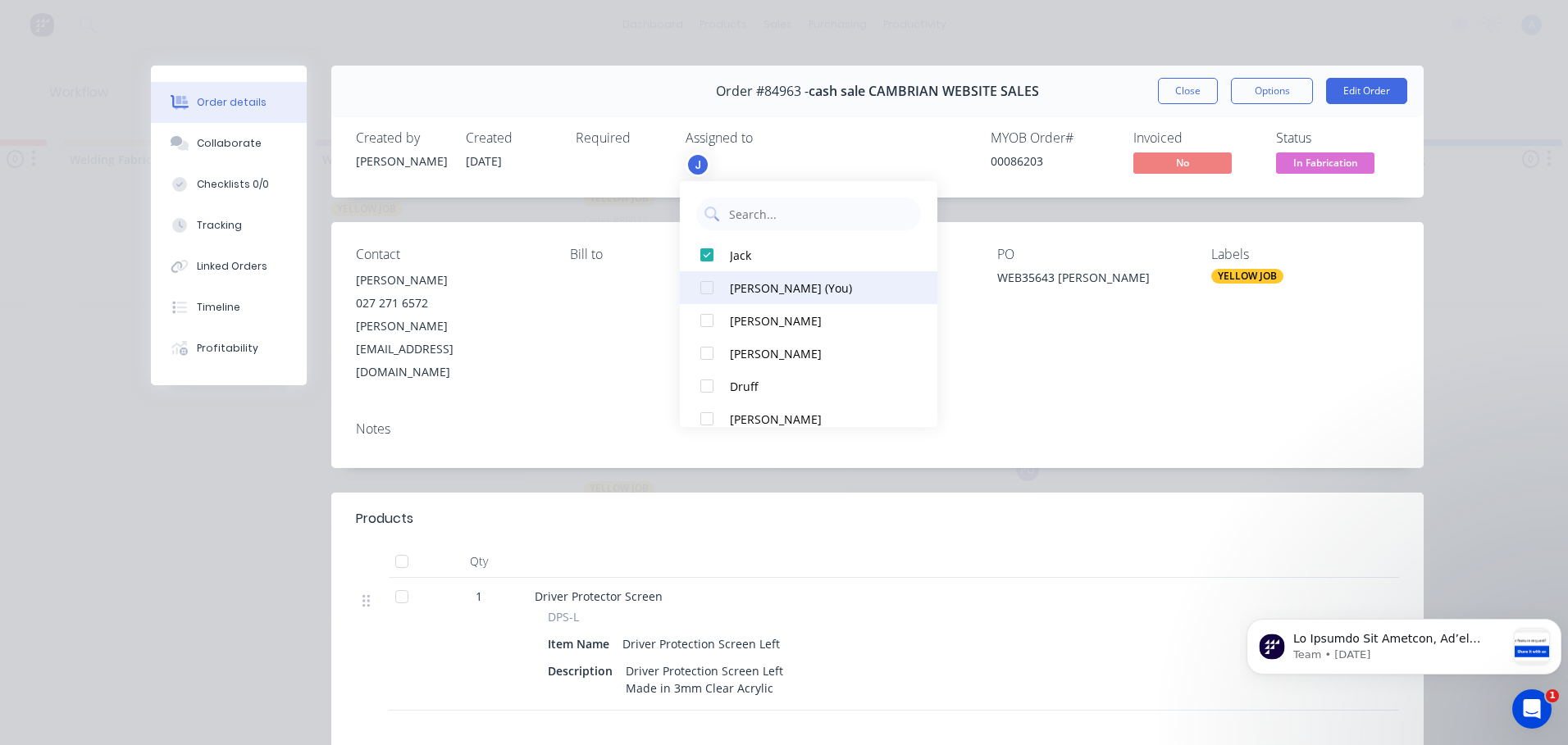
click at [791, 293] on div "[PERSON_NAME] (You)" at bounding box center [816, 288] width 173 height 17
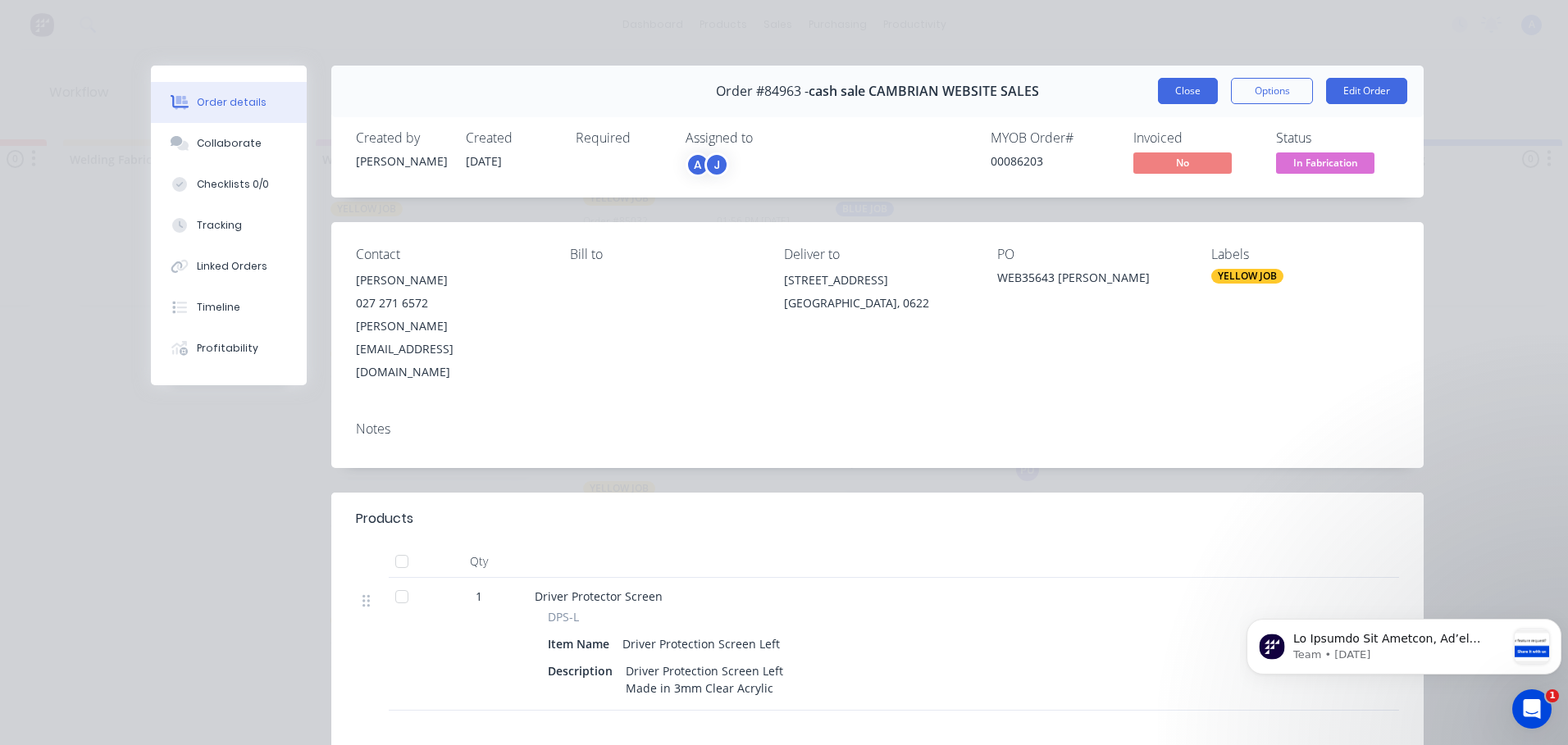
click at [1179, 91] on button "Close" at bounding box center [1187, 91] width 60 height 27
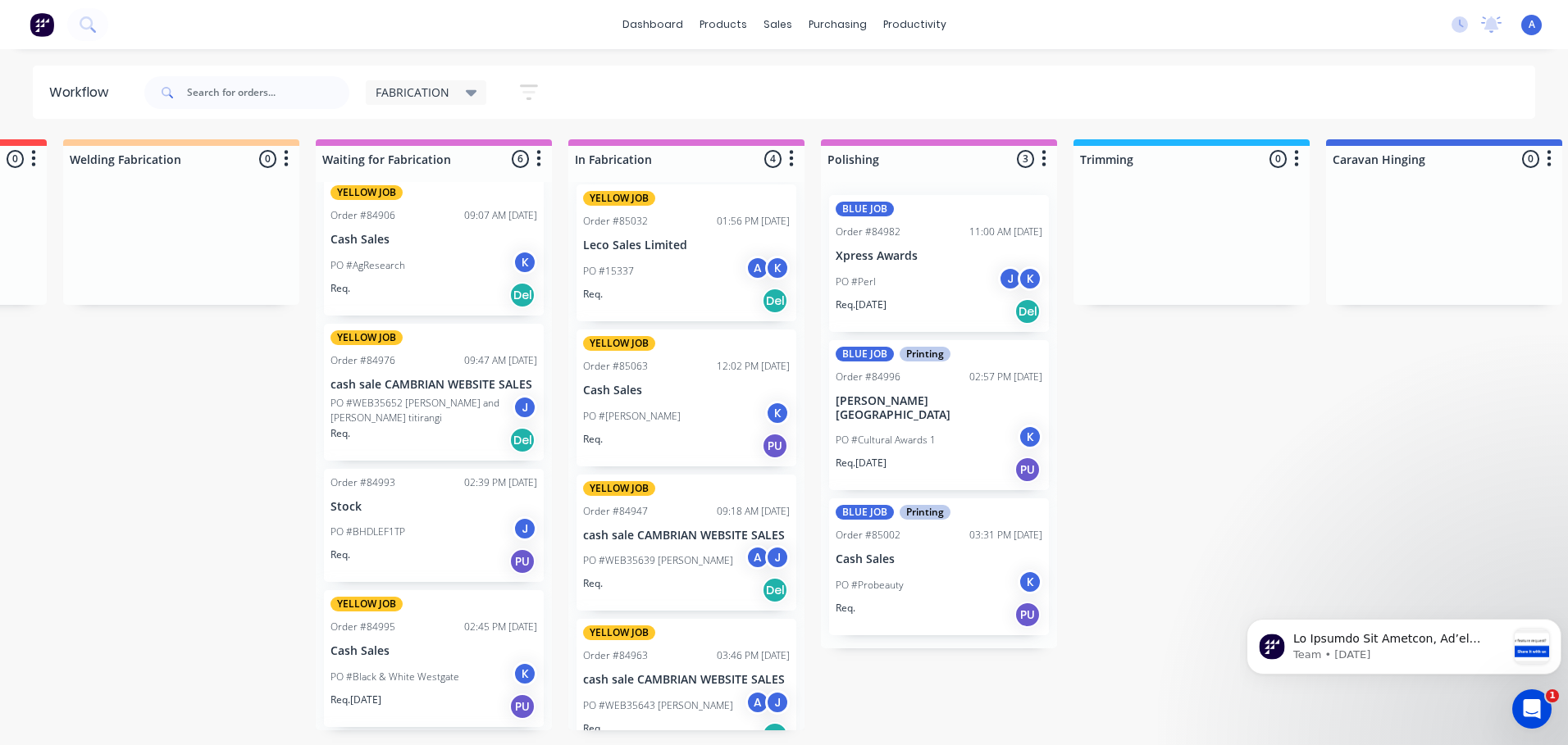
scroll to position [0, 0]
